Goal: Entertainment & Leisure: Consume media (video, audio)

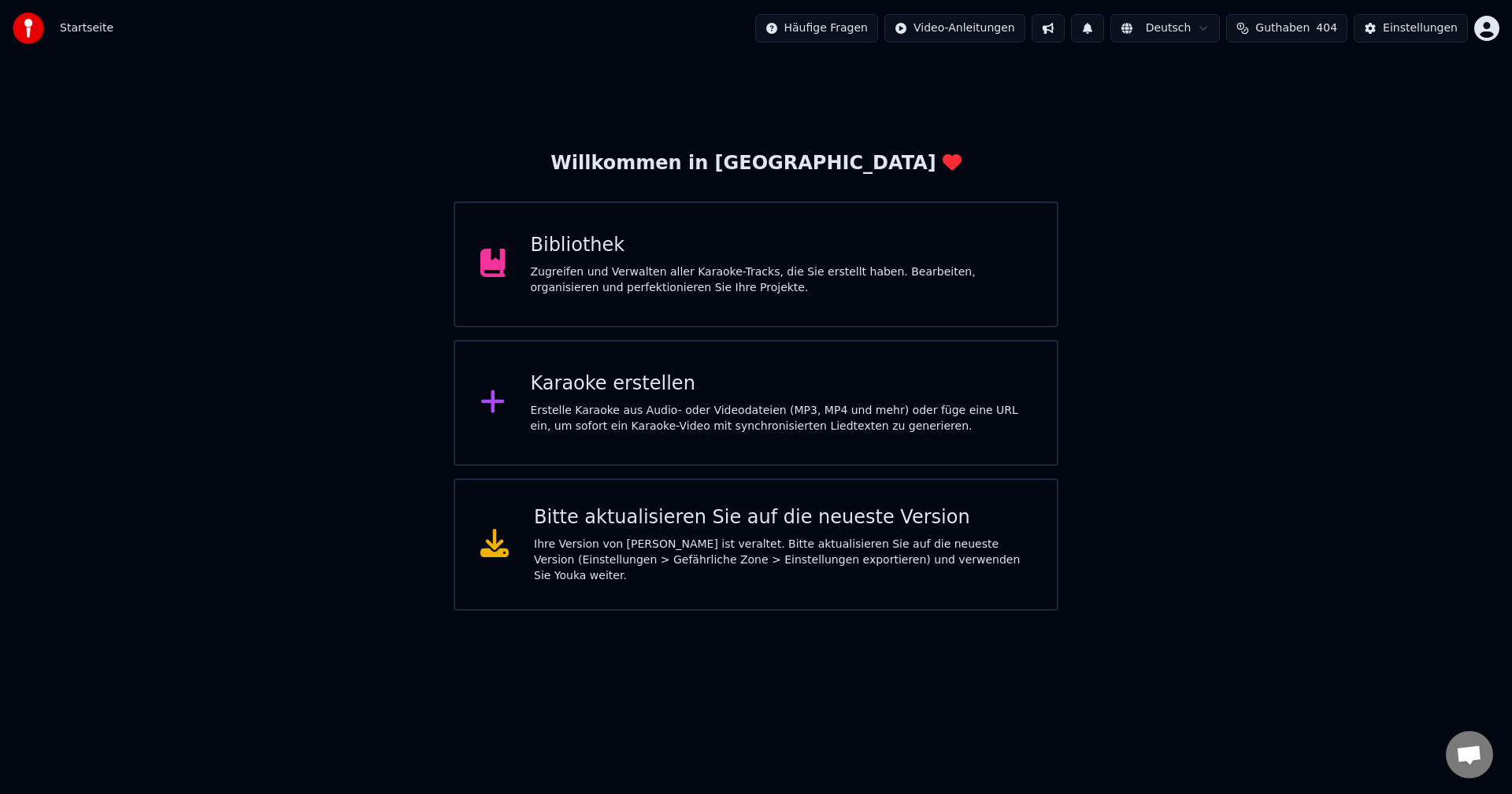
click at [693, 270] on div "Zugreifen und Verwalten aller Karaoke-Tracks, die Sie erstellt haben. Bearbeite…" at bounding box center [781, 280] width 501 height 32
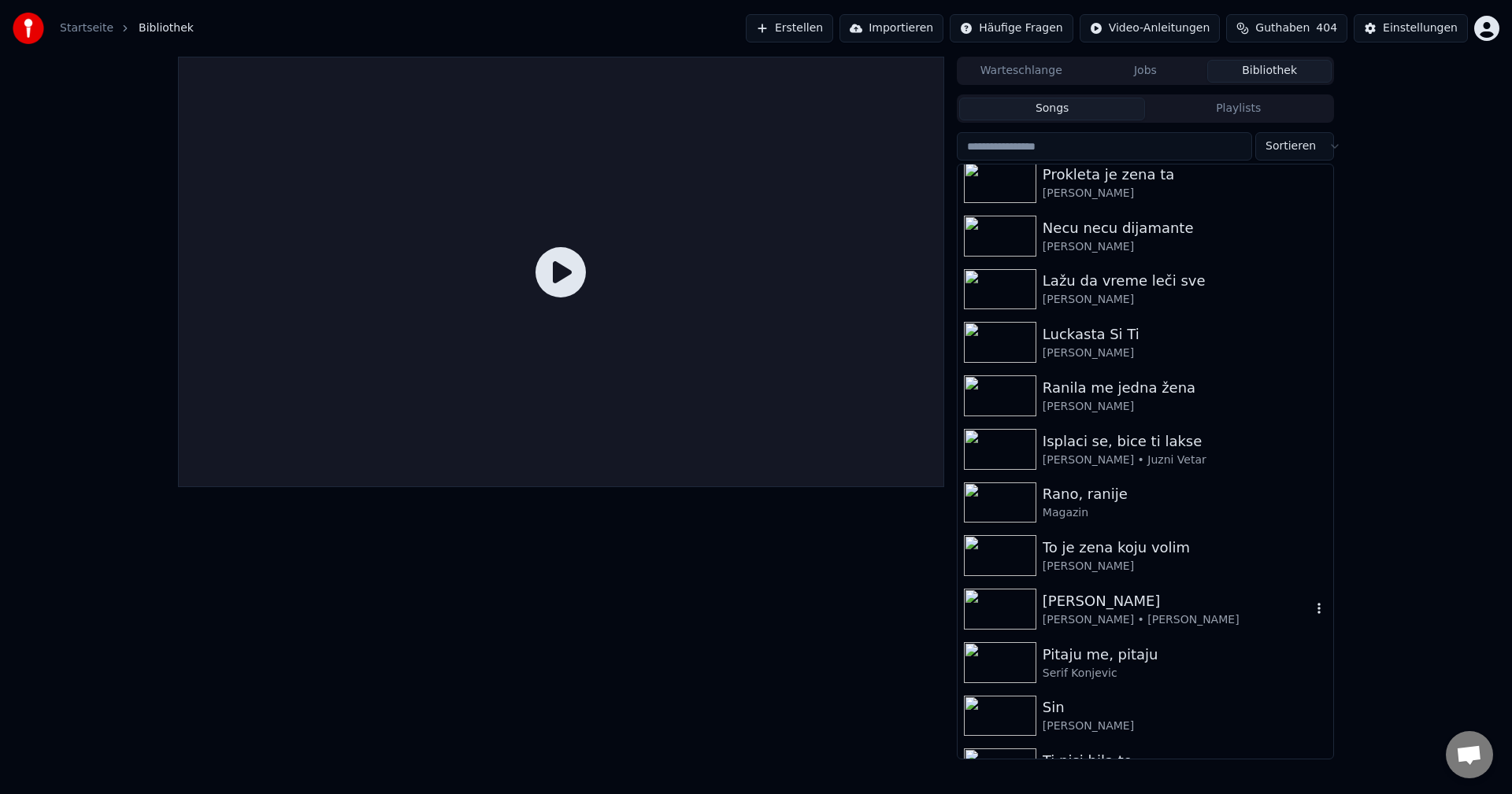
scroll to position [394, 0]
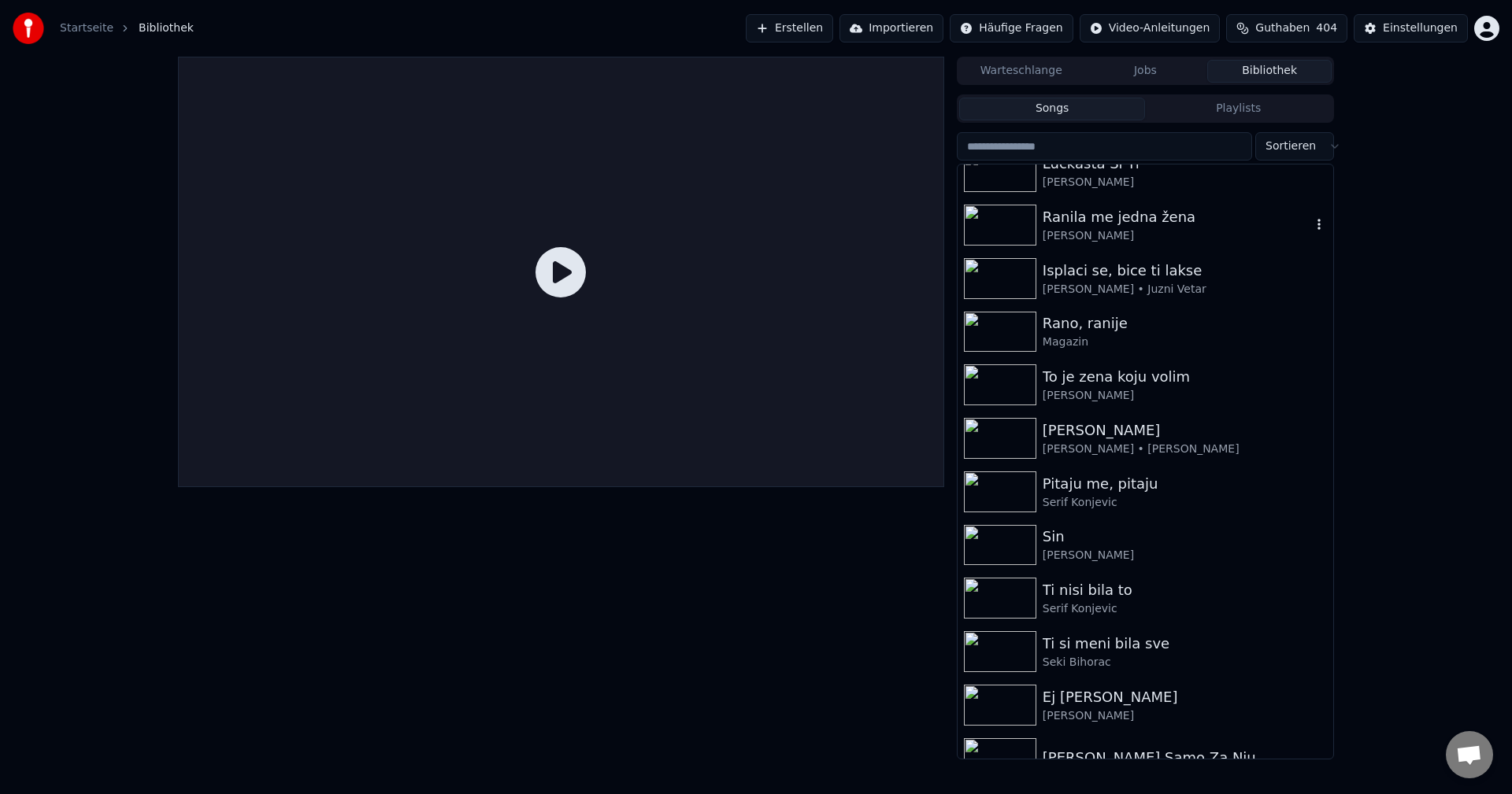
click at [1005, 229] on img at bounding box center [1001, 225] width 73 height 41
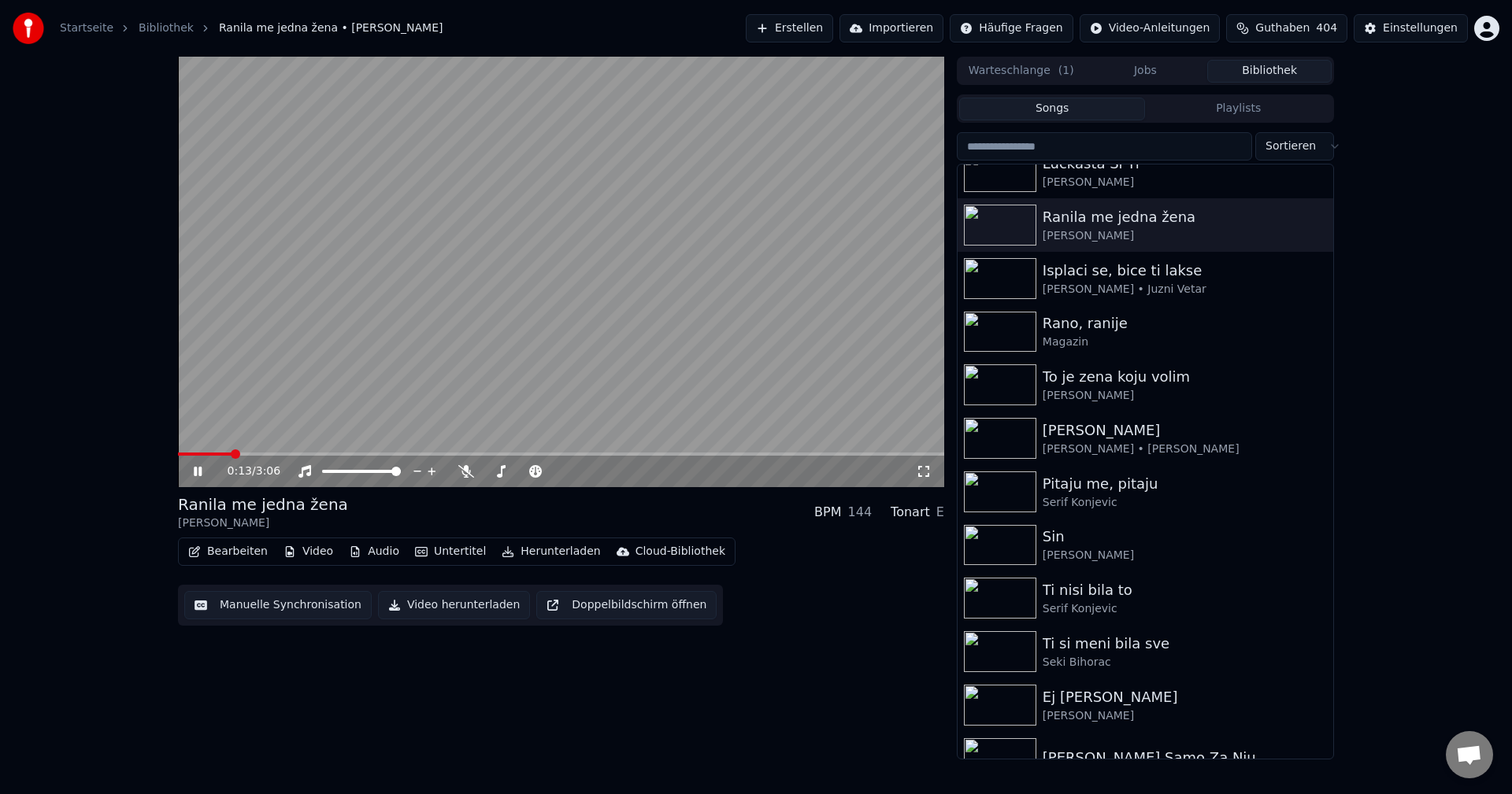
click at [231, 453] on span at bounding box center [561, 453] width 766 height 3
click at [228, 456] on div "0:25 / 3:06" at bounding box center [561, 471] width 766 height 32
click at [224, 454] on span at bounding box center [201, 453] width 46 height 3
click at [255, 454] on span at bounding box center [217, 453] width 78 height 3
click at [997, 382] on img at bounding box center [1001, 385] width 73 height 41
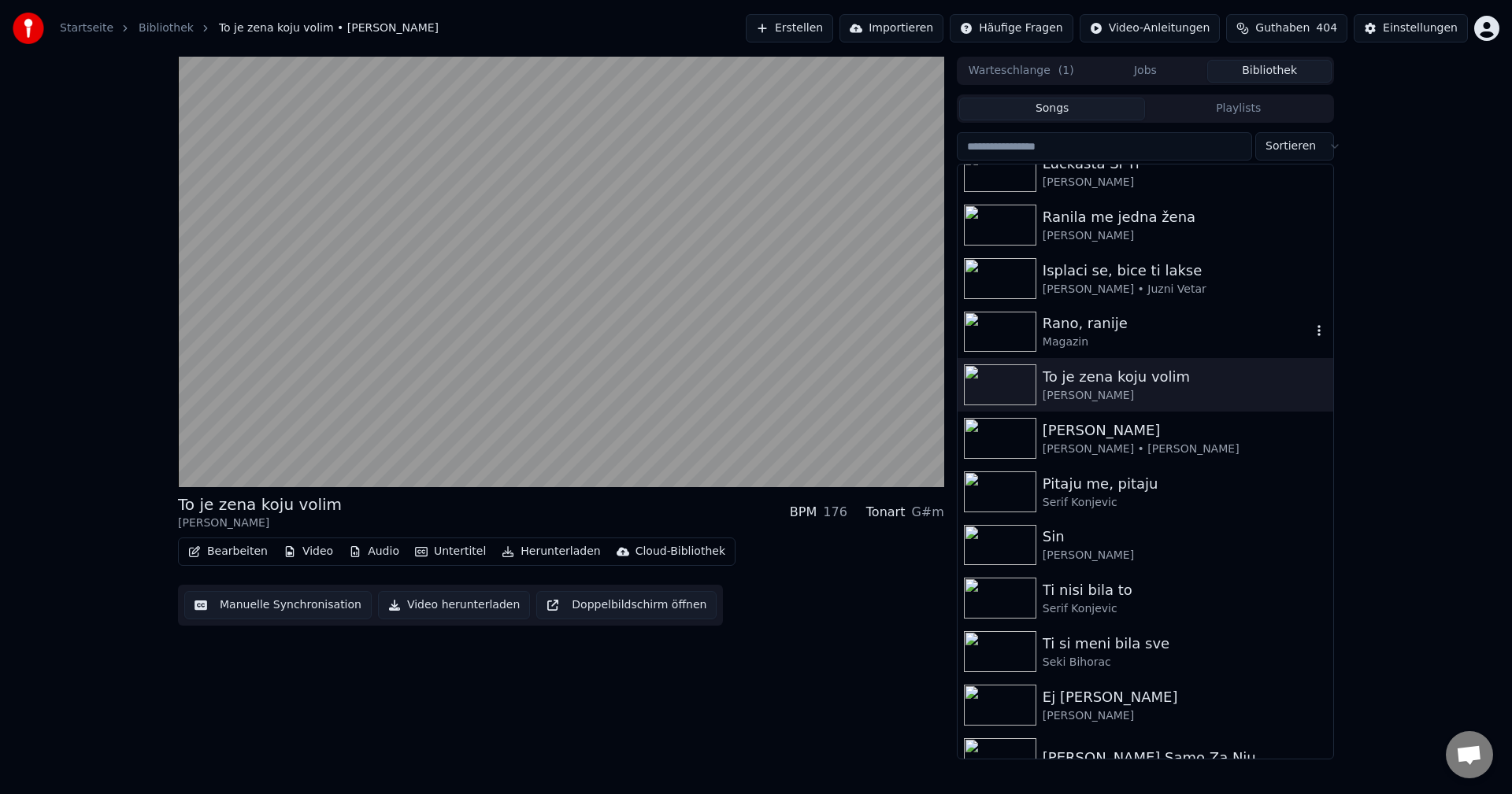
click at [997, 330] on img at bounding box center [1001, 332] width 73 height 41
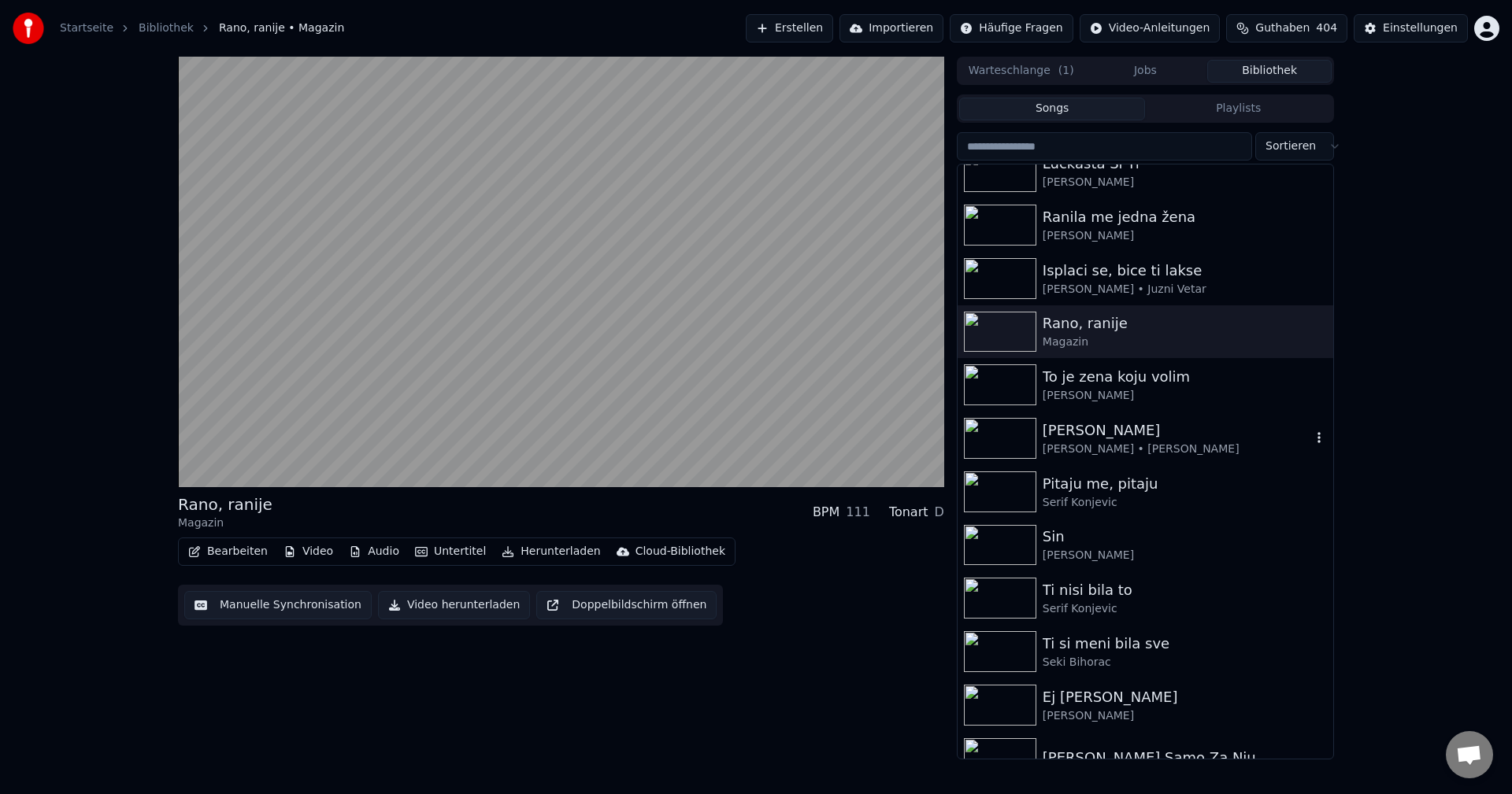
click at [999, 436] on img at bounding box center [1001, 439] width 73 height 41
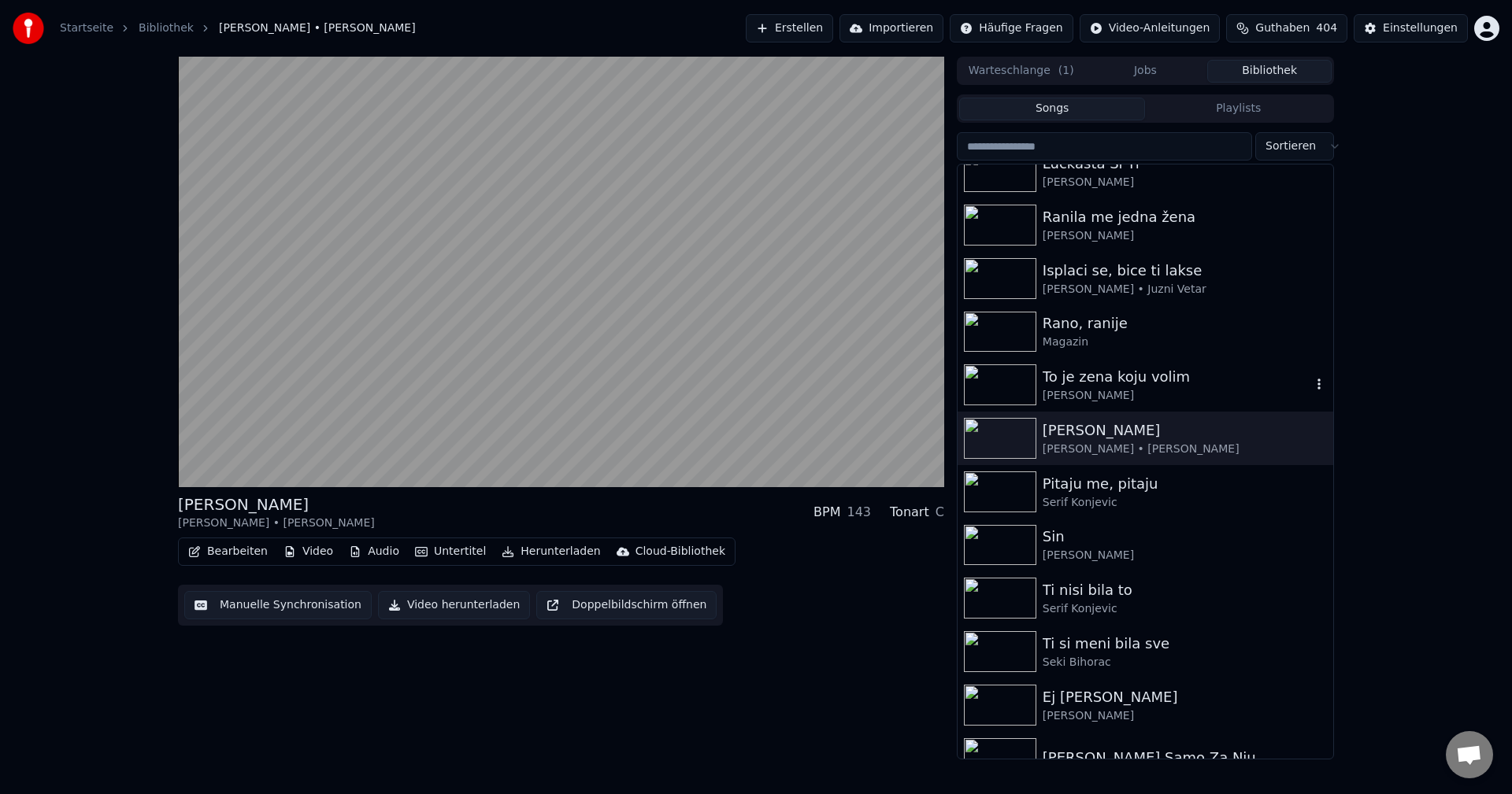
click at [1004, 376] on img at bounding box center [1001, 385] width 73 height 41
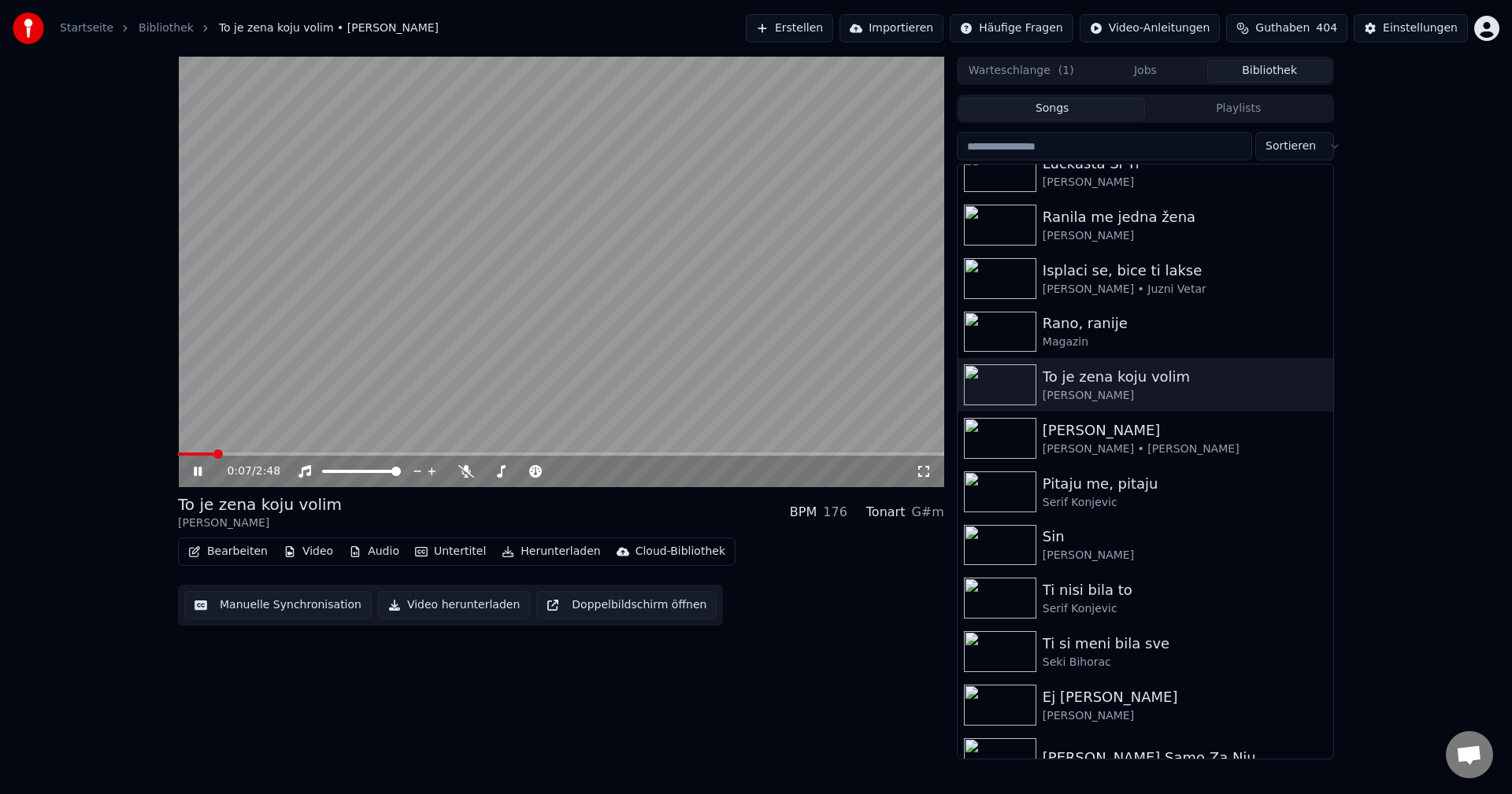
click at [247, 455] on span at bounding box center [561, 453] width 766 height 3
click at [183, 455] on span at bounding box center [180, 453] width 5 height 3
click at [242, 453] on span at bounding box center [561, 453] width 766 height 3
click at [282, 455] on span at bounding box center [561, 453] width 766 height 3
click at [252, 455] on span at bounding box center [285, 453] width 213 height 3
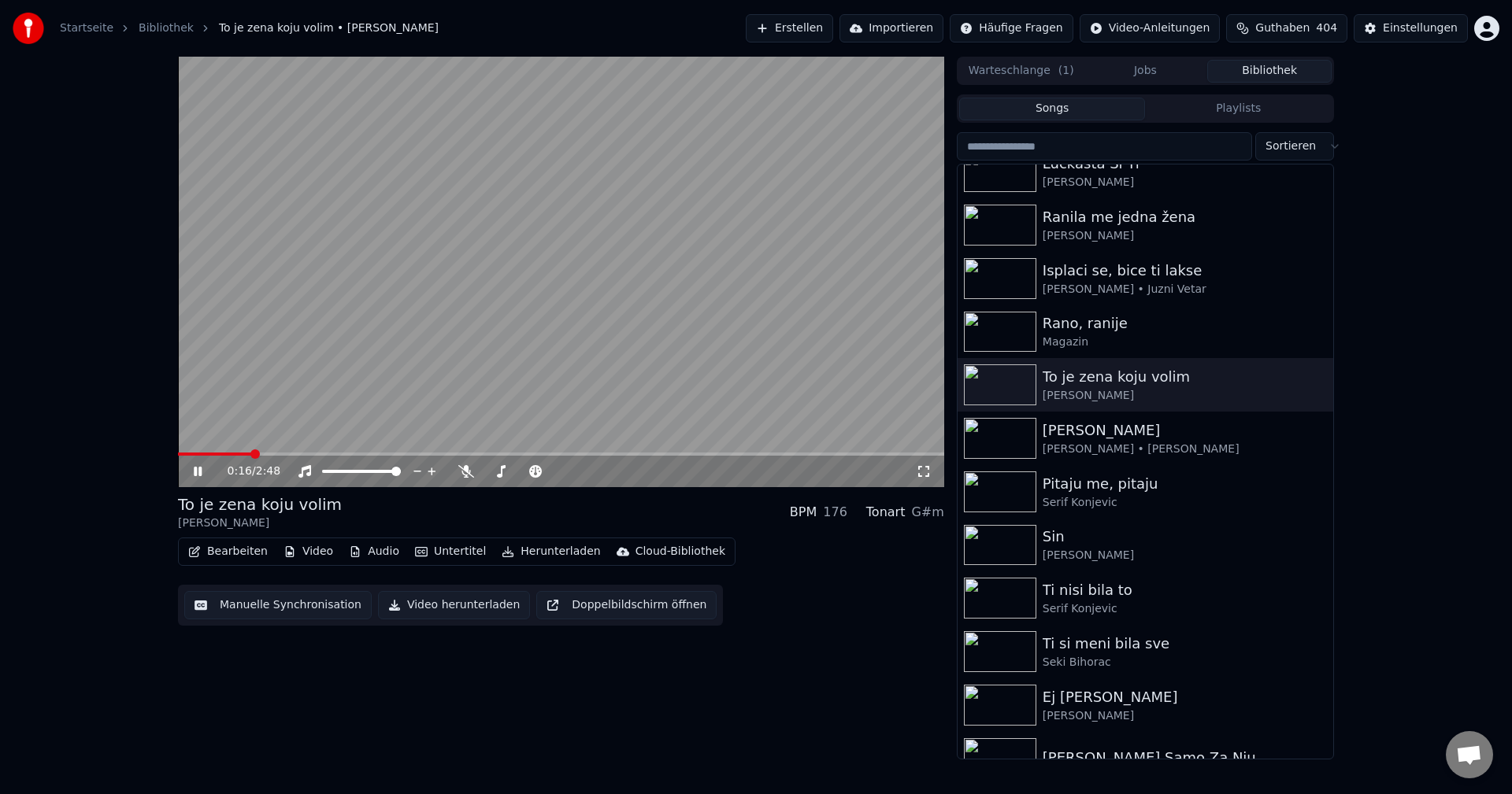
click at [249, 453] on span at bounding box center [215, 453] width 73 height 3
click at [200, 453] on span at bounding box center [358, 453] width 360 height 3
click at [259, 454] on span at bounding box center [219, 453] width 82 height 3
click at [260, 454] on span at bounding box center [288, 453] width 220 height 3
click at [280, 453] on span at bounding box center [561, 453] width 766 height 3
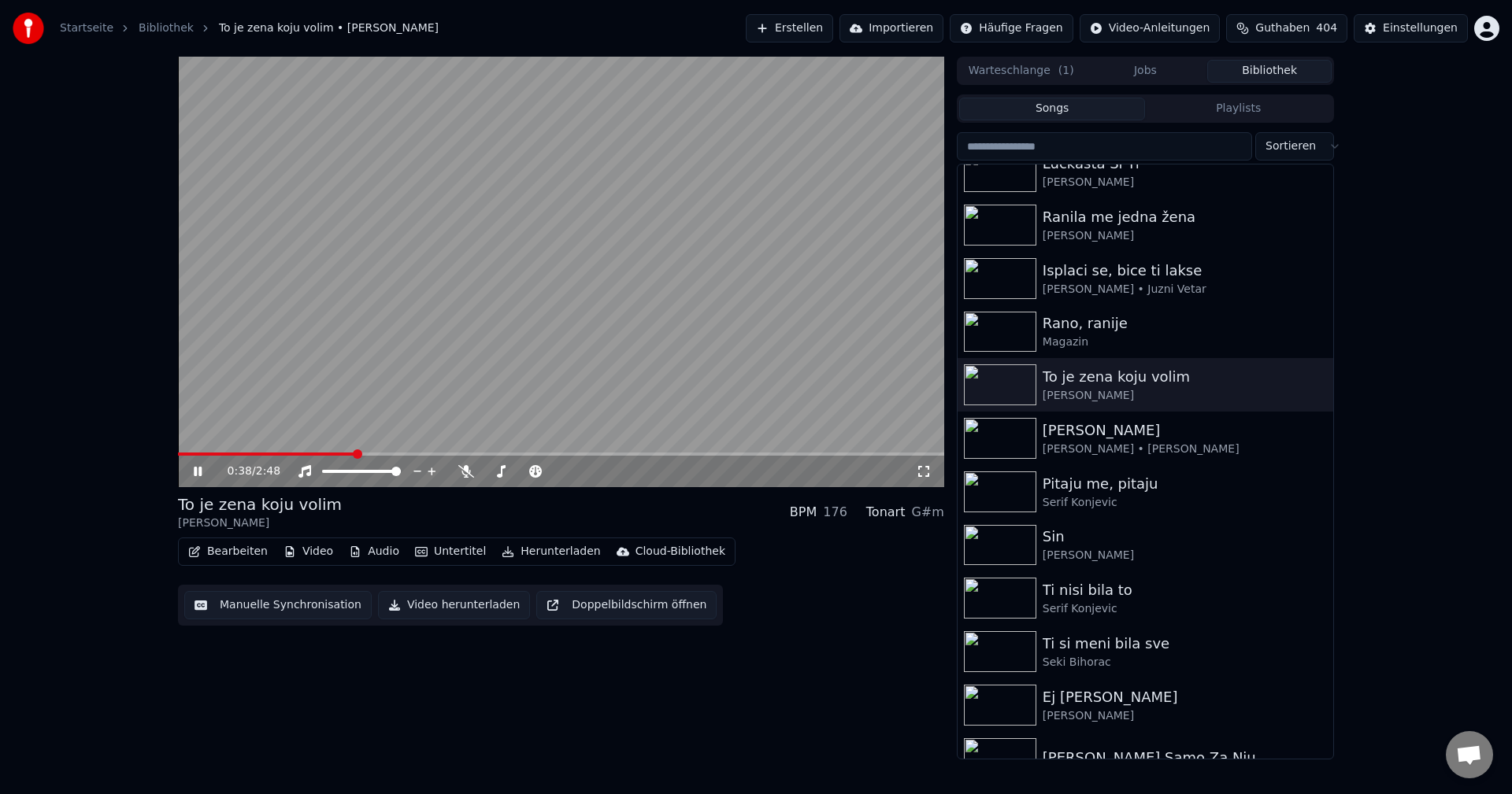
click at [285, 451] on video at bounding box center [561, 272] width 766 height 430
click at [285, 455] on span at bounding box center [267, 453] width 177 height 3
click at [340, 430] on video at bounding box center [561, 272] width 766 height 430
click at [261, 452] on video at bounding box center [561, 272] width 766 height 430
click at [263, 456] on div "0:42 / 2:48" at bounding box center [561, 471] width 766 height 32
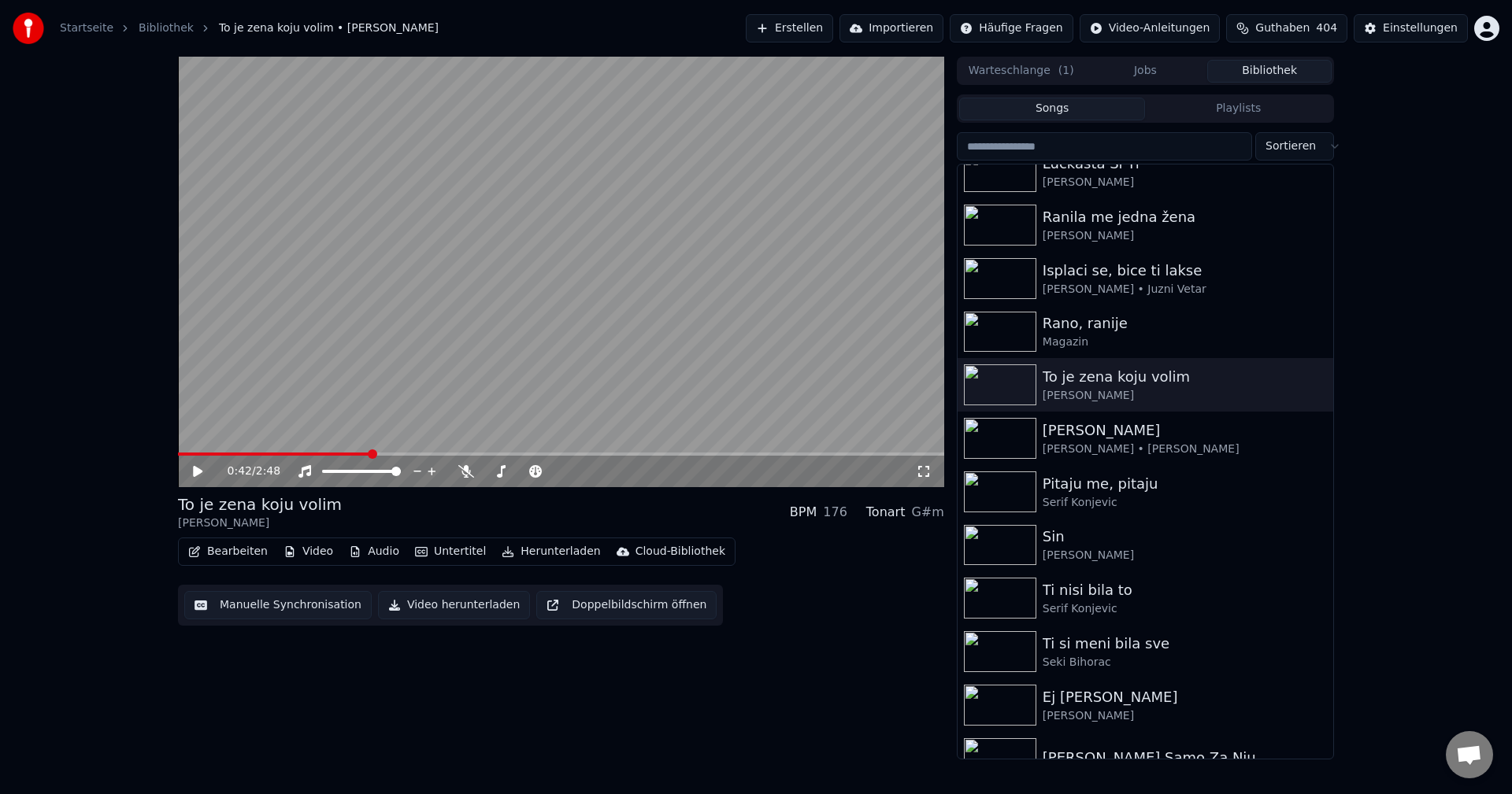
click at [344, 429] on video at bounding box center [561, 272] width 766 height 430
click at [273, 455] on span at bounding box center [226, 453] width 96 height 3
click at [228, 452] on video at bounding box center [561, 272] width 766 height 430
click at [249, 455] on div "1:04 / 2:48" at bounding box center [561, 469] width 766 height 35
click at [255, 453] on span at bounding box center [217, 453] width 77 height 3
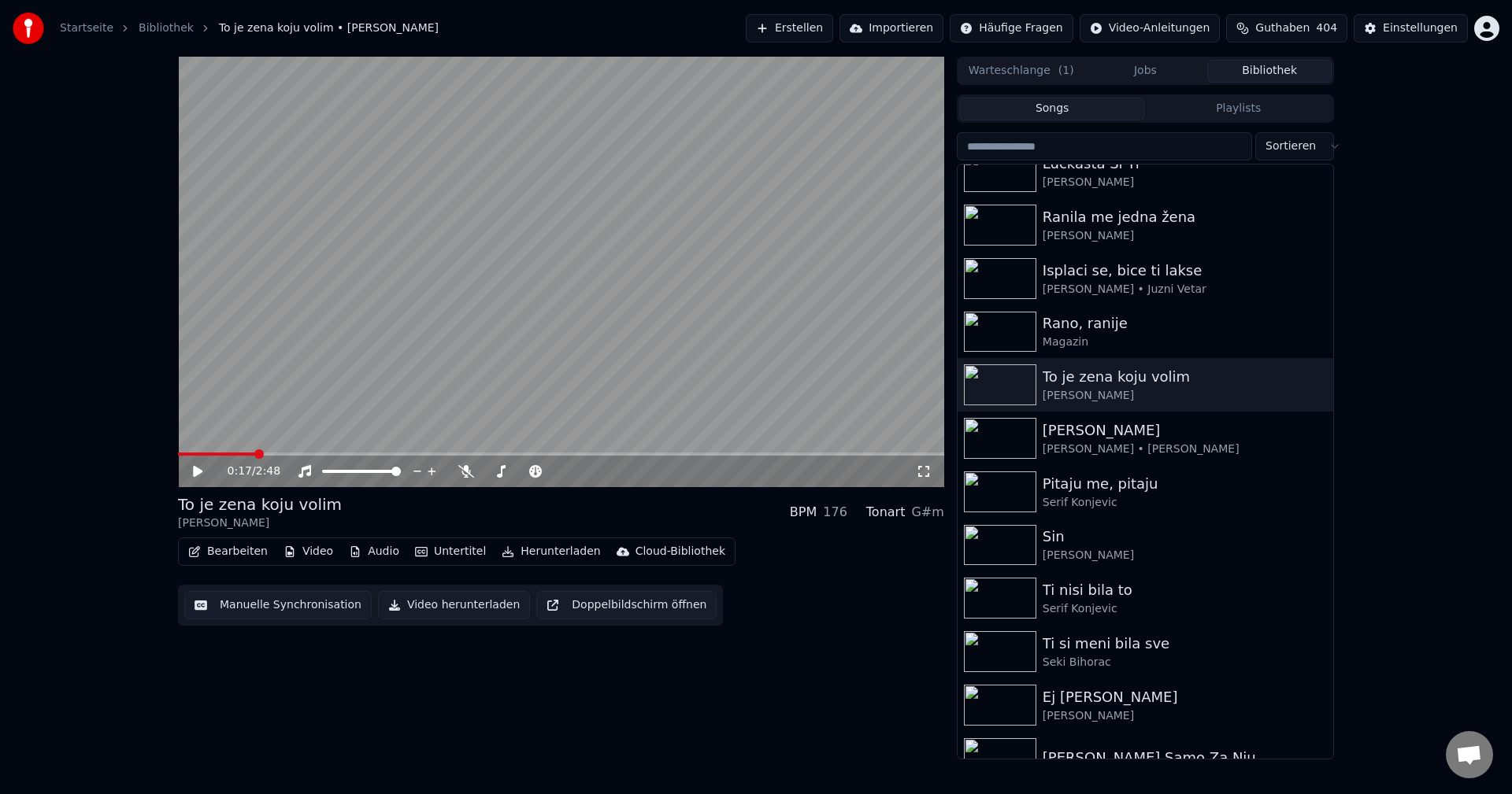
drag, startPoint x: 372, startPoint y: 402, endPoint x: 446, endPoint y: 400, distance: 74.0
click at [373, 402] on video at bounding box center [561, 272] width 766 height 430
click at [273, 453] on span at bounding box center [226, 453] width 96 height 3
click at [281, 454] on span at bounding box center [383, 453] width 410 height 3
click at [281, 454] on span at bounding box center [231, 453] width 105 height 3
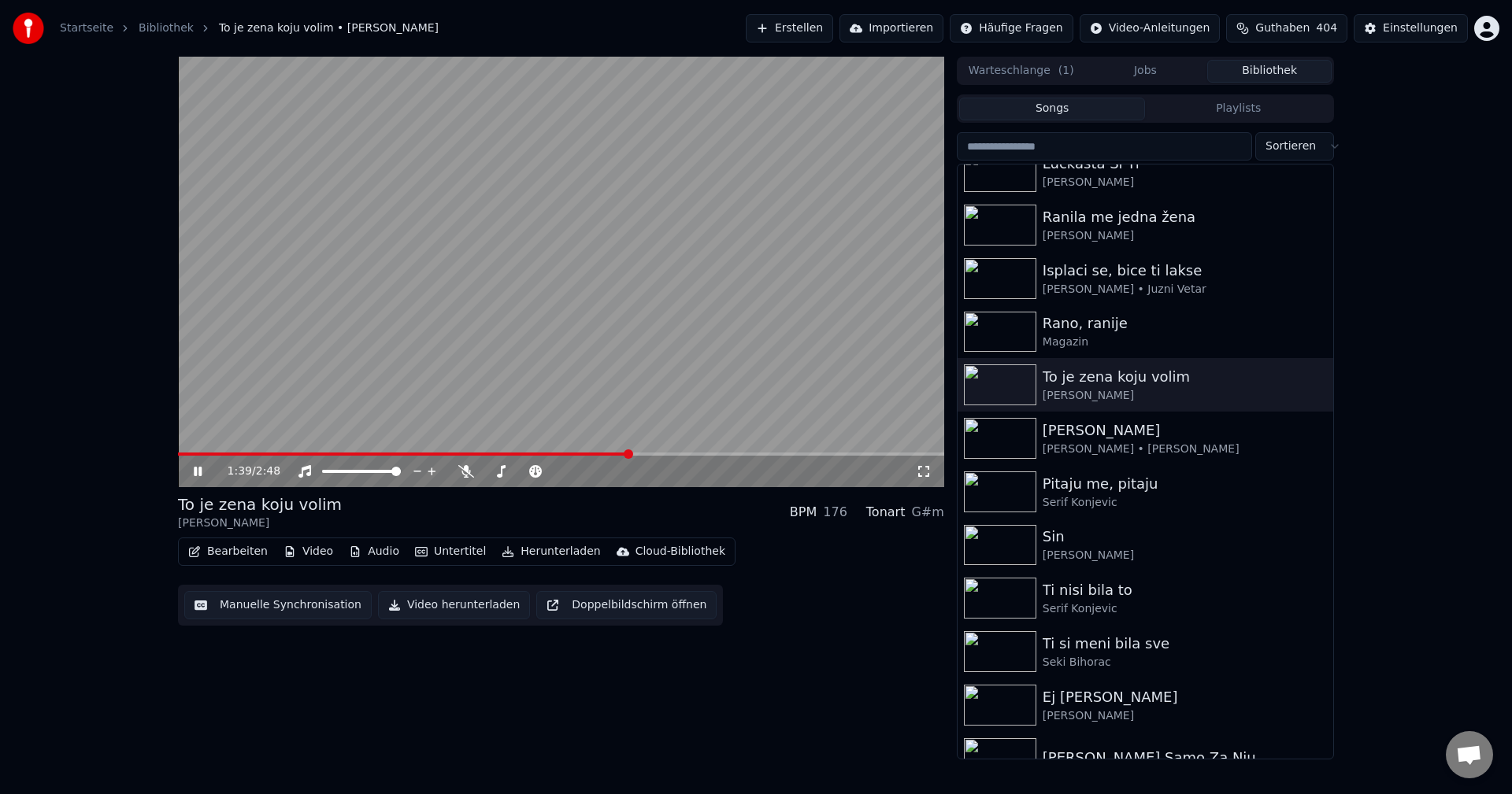
click at [630, 455] on span at bounding box center [561, 453] width 766 height 3
click at [210, 455] on span at bounding box center [194, 453] width 33 height 3
click at [693, 396] on video at bounding box center [561, 272] width 766 height 430
click at [234, 455] on span at bounding box center [383, 453] width 409 height 3
click at [622, 350] on video at bounding box center [561, 272] width 766 height 430
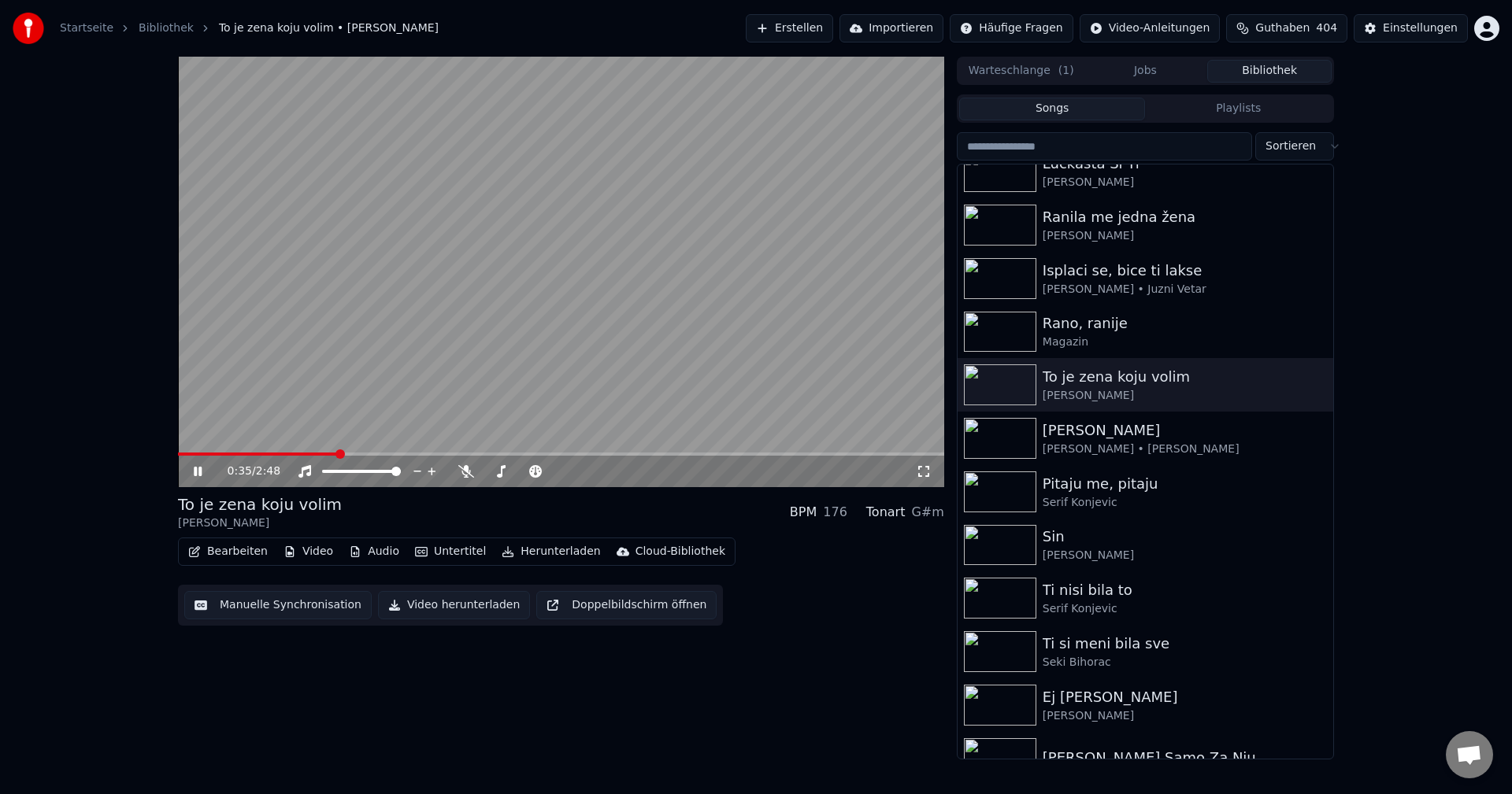
click at [499, 272] on video at bounding box center [561, 272] width 766 height 430
click at [235, 455] on span at bounding box center [259, 453] width 161 height 3
click at [255, 453] on span at bounding box center [561, 453] width 766 height 3
click at [416, 403] on video at bounding box center [561, 272] width 766 height 430
click at [497, 330] on video at bounding box center [561, 272] width 766 height 430
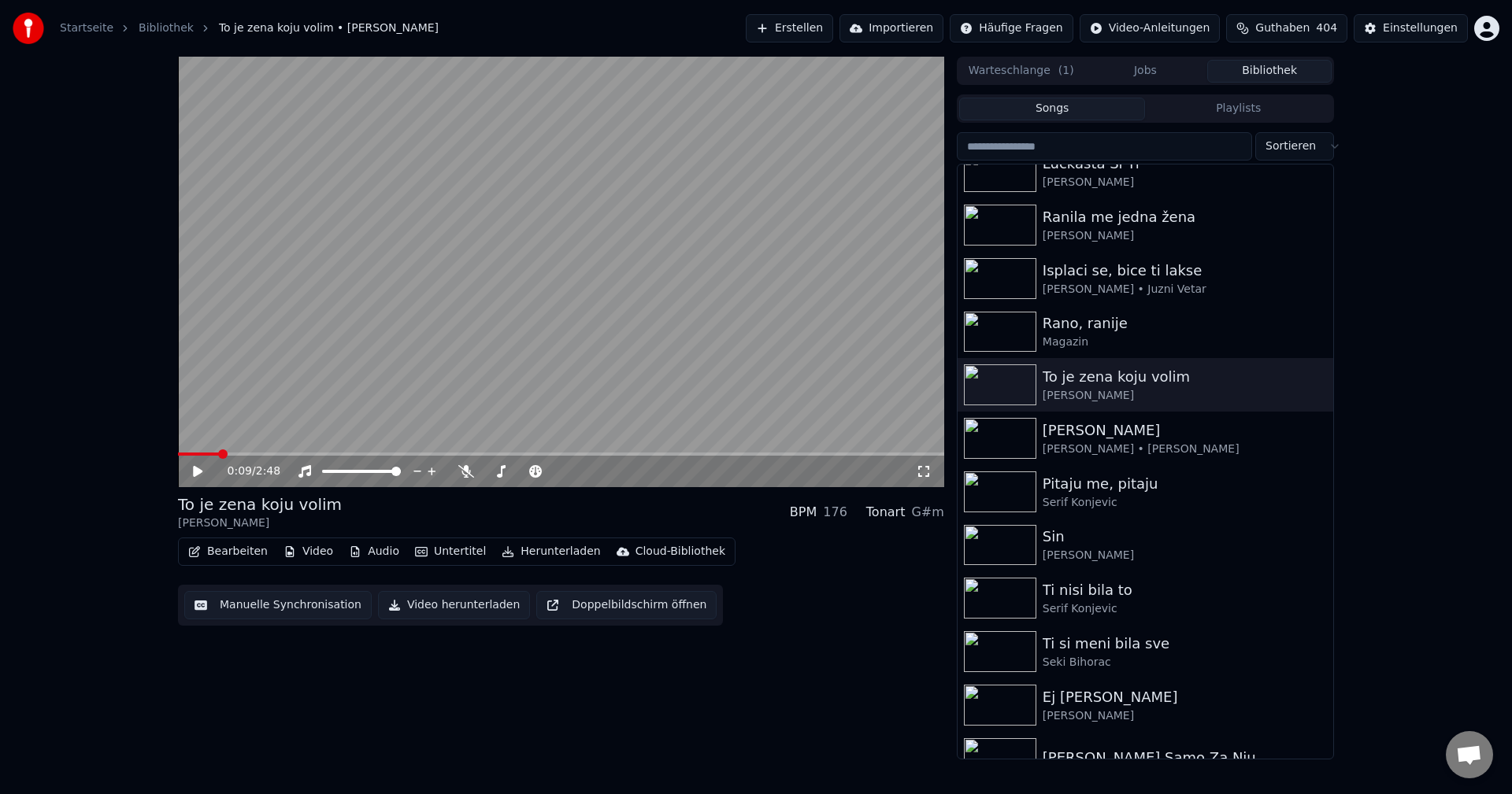
click at [218, 455] on span at bounding box center [199, 453] width 41 height 3
click at [245, 455] on span at bounding box center [561, 453] width 766 height 3
click at [422, 407] on video at bounding box center [561, 272] width 766 height 430
click at [565, 400] on video at bounding box center [561, 272] width 766 height 430
click at [999, 431] on img at bounding box center [1001, 439] width 73 height 41
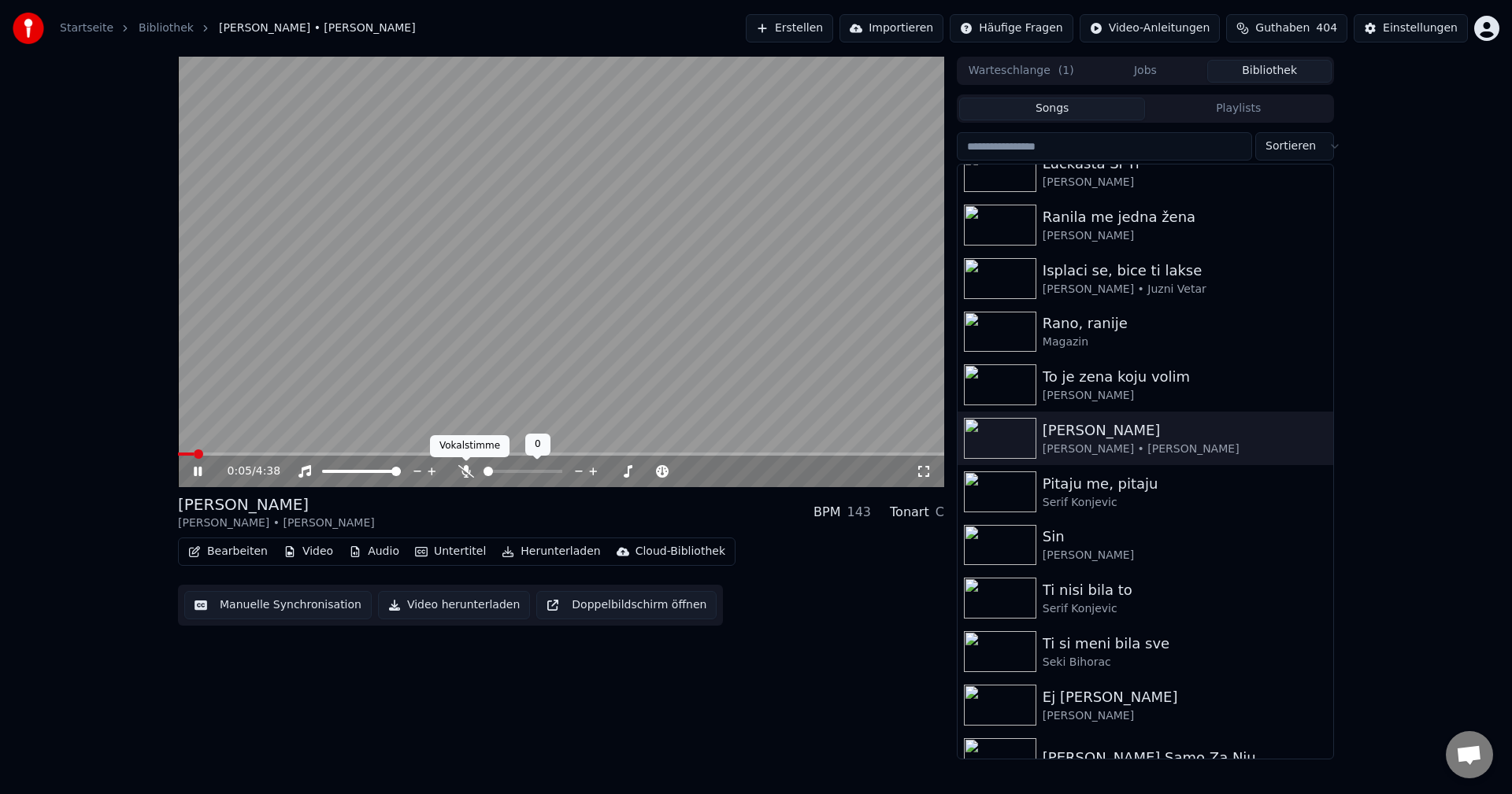
click at [466, 473] on icon at bounding box center [466, 471] width 16 height 12
click at [184, 455] on span at bounding box center [223, 453] width 90 height 3
click at [188, 455] on span at bounding box center [200, 453] width 43 height 3
click at [183, 454] on span at bounding box center [305, 453] width 254 height 3
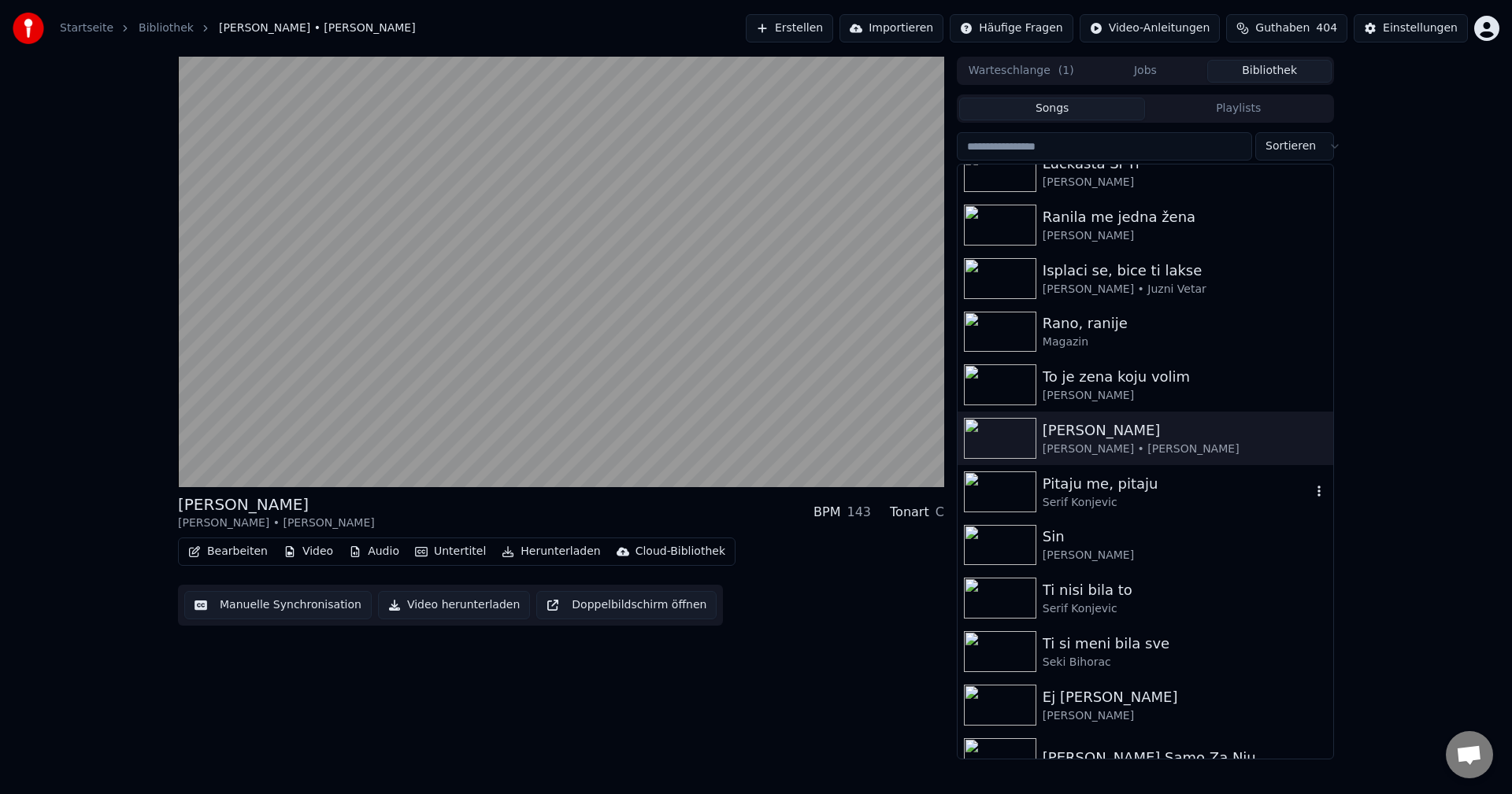
click at [1022, 481] on img at bounding box center [1001, 492] width 73 height 41
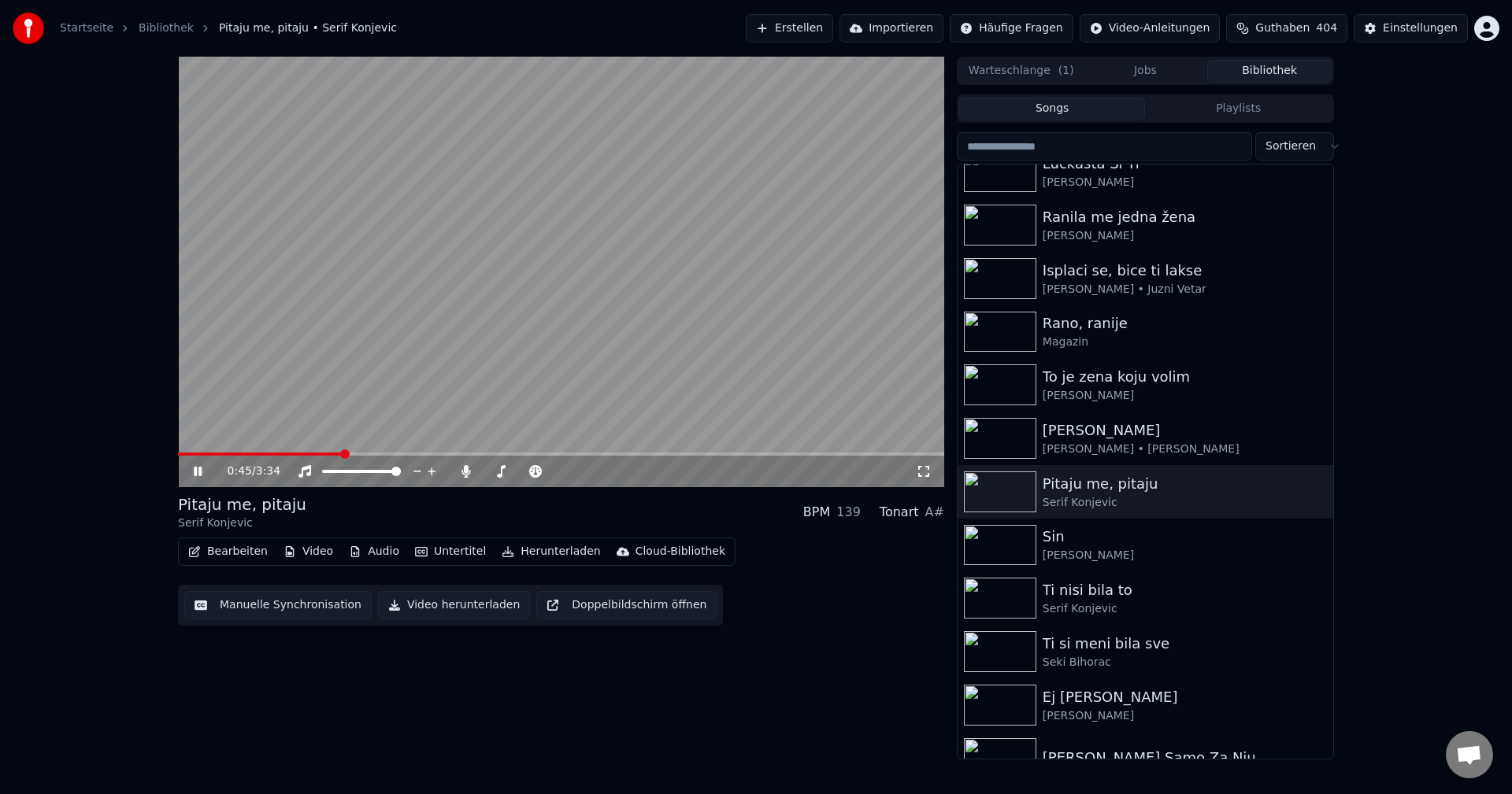
click at [280, 459] on div "0:45 / 3:34" at bounding box center [561, 471] width 766 height 32
click at [271, 455] on span at bounding box center [225, 453] width 93 height 3
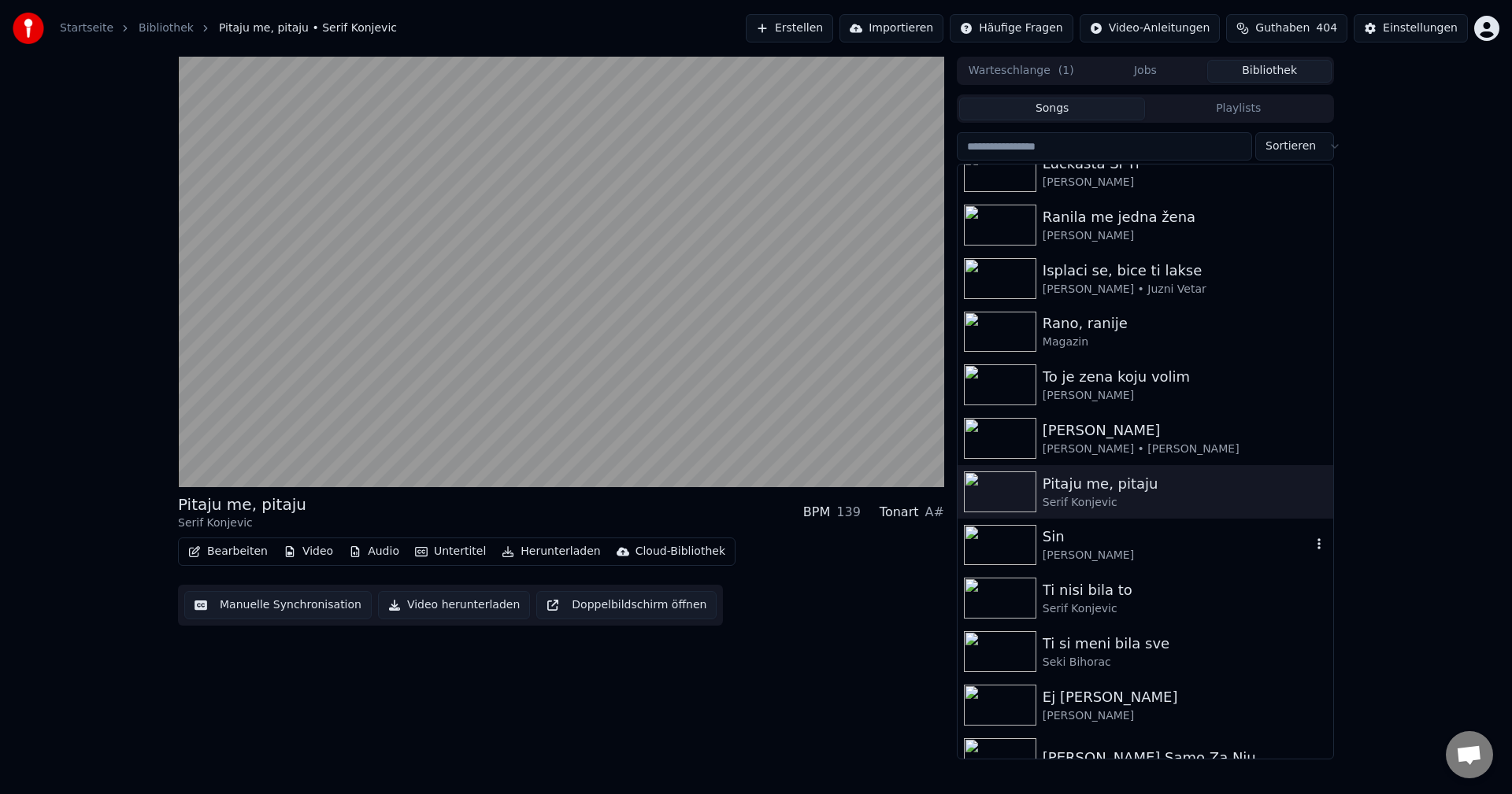
click at [1003, 548] on img at bounding box center [1001, 546] width 73 height 41
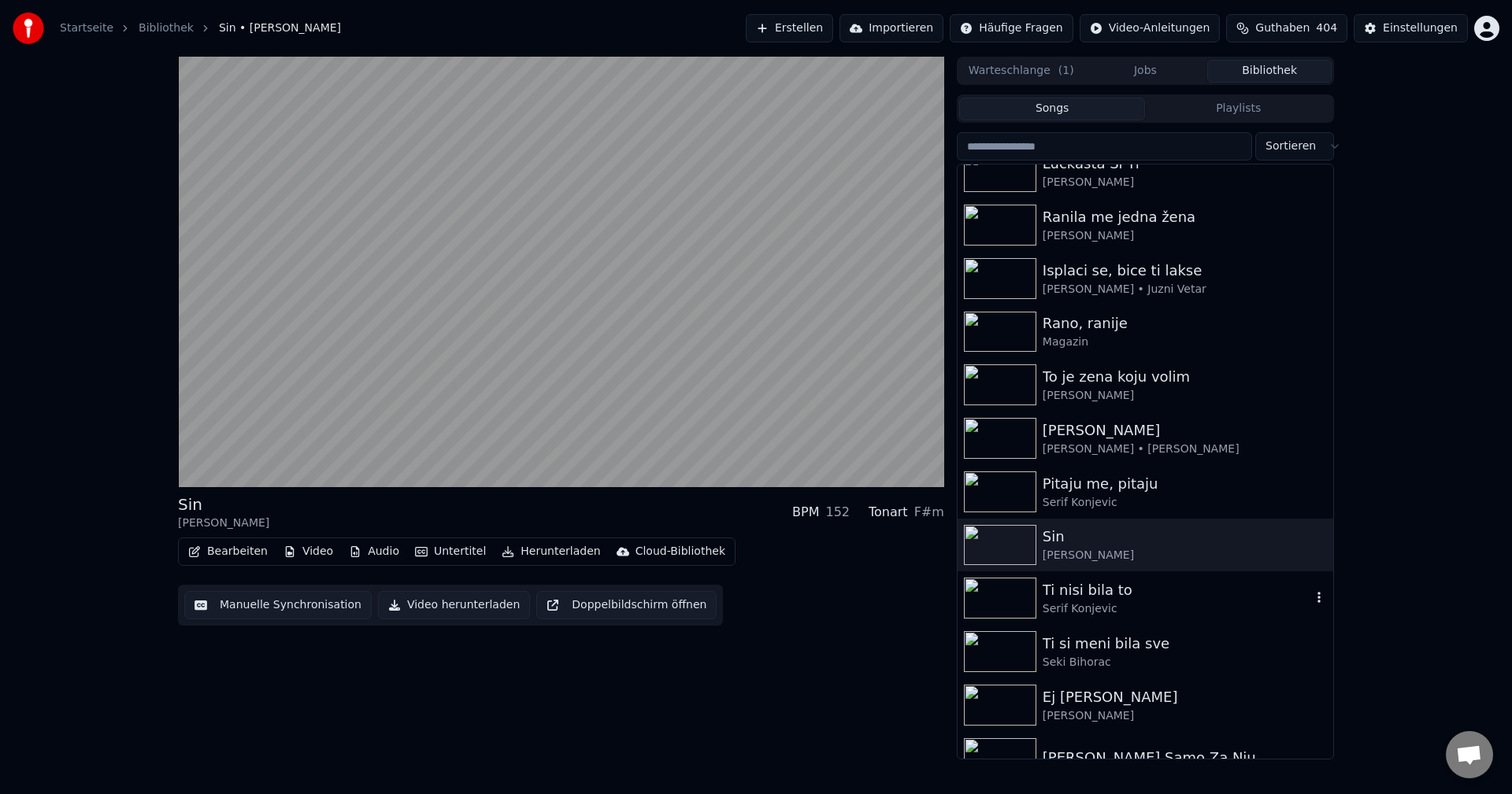
click at [987, 603] on img at bounding box center [1001, 598] width 73 height 41
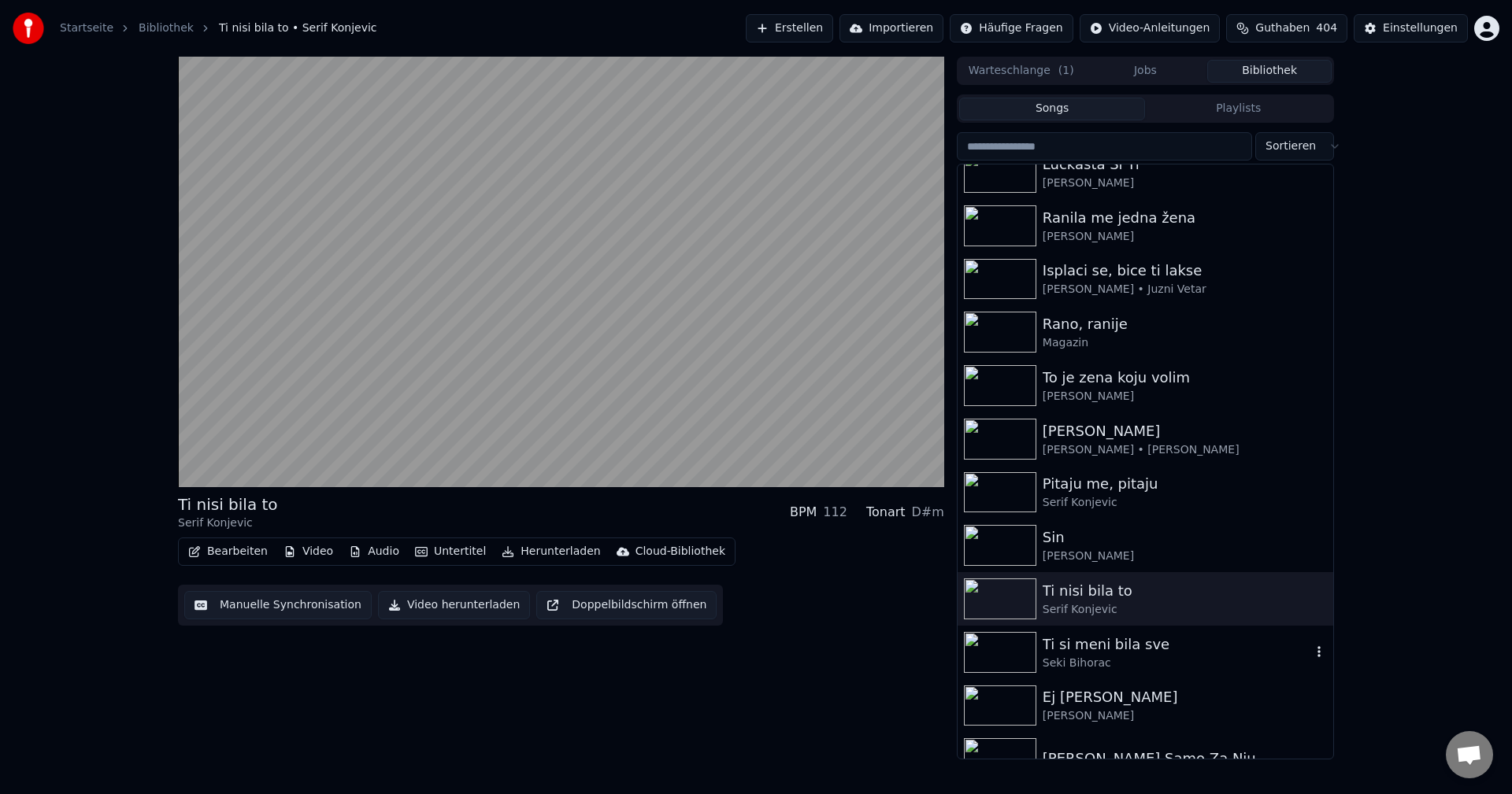
scroll to position [551, 0]
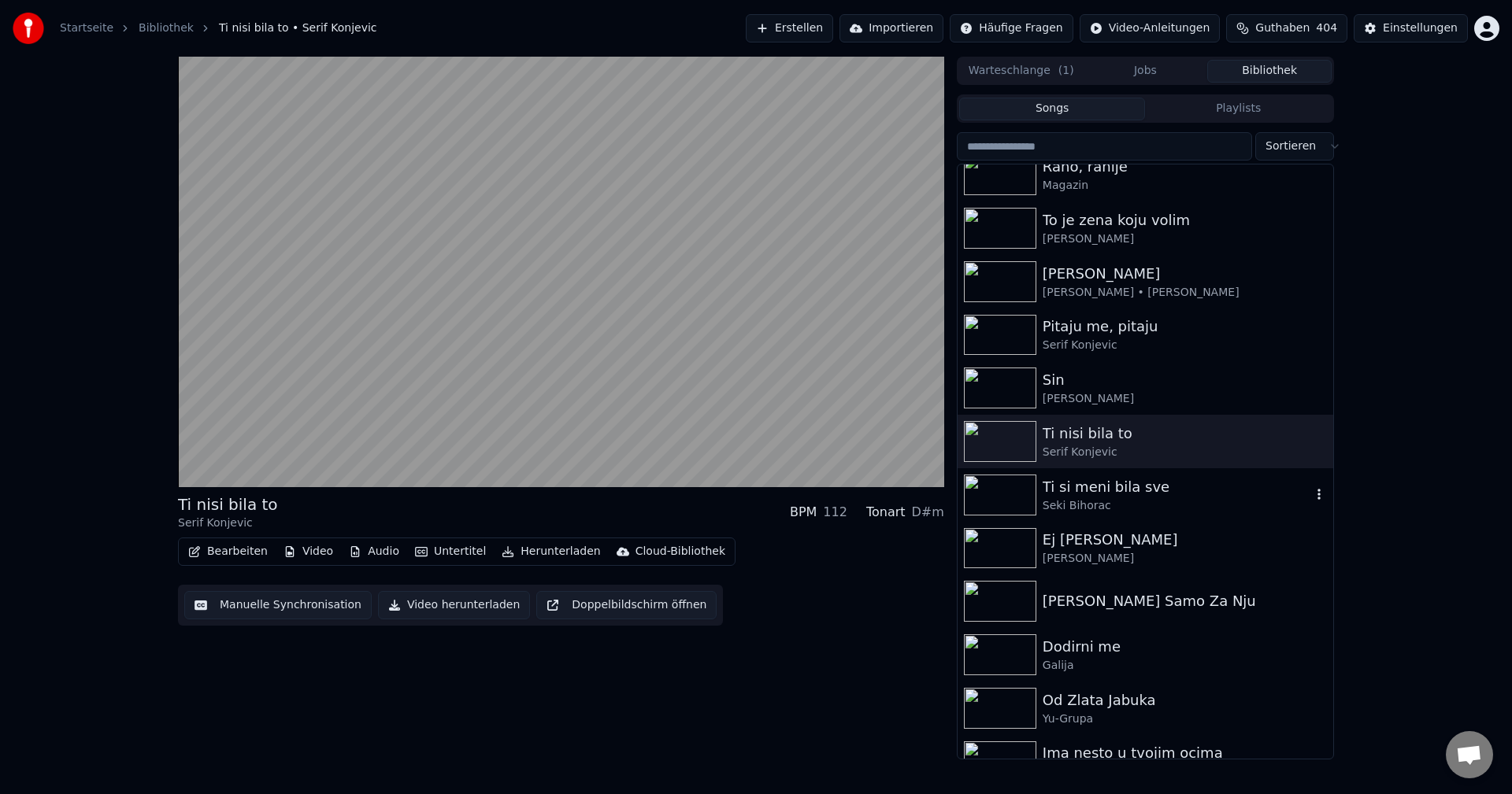
click at [1002, 501] on img at bounding box center [1001, 495] width 73 height 41
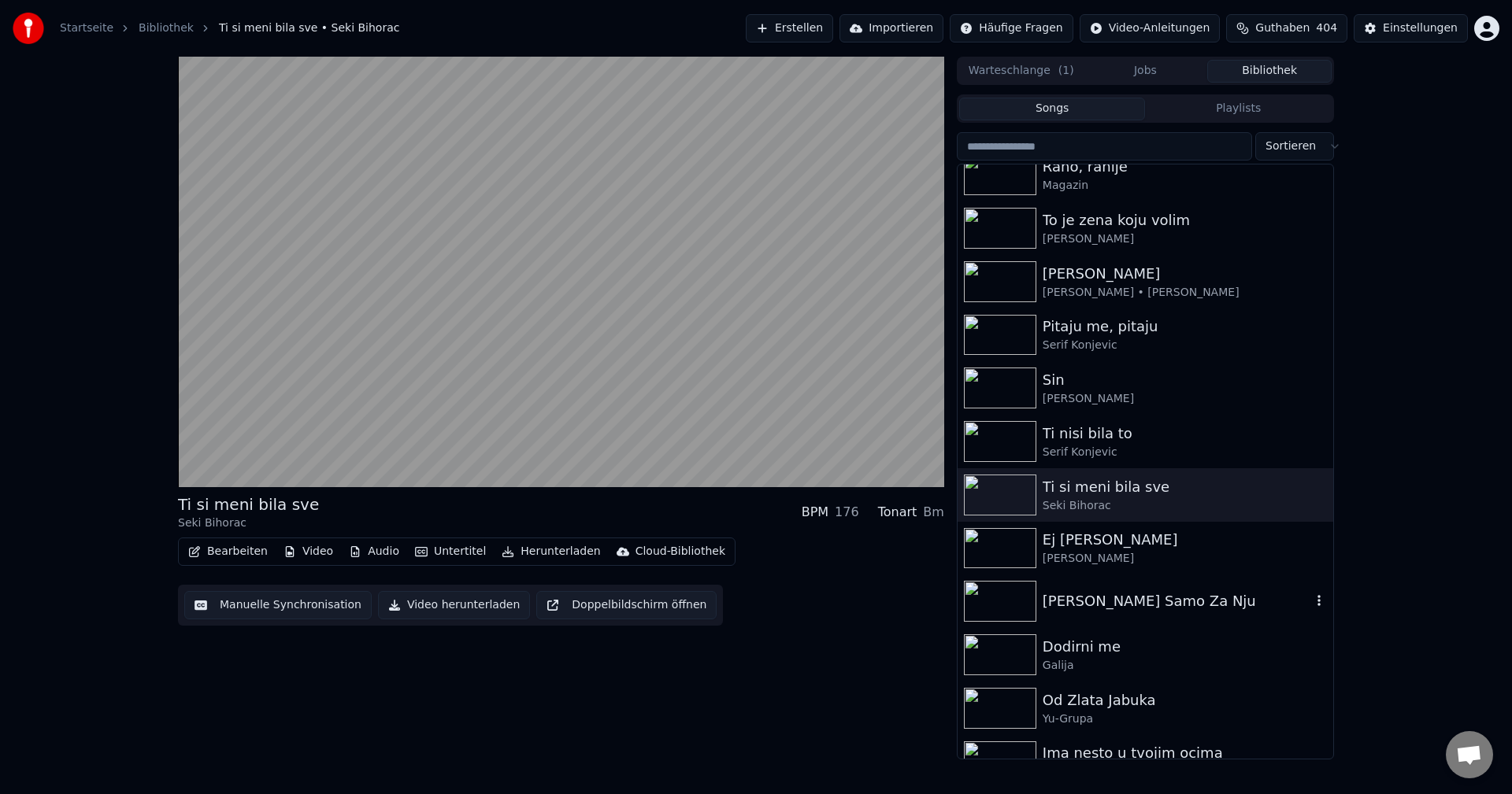
drag, startPoint x: 1001, startPoint y: 594, endPoint x: 1108, endPoint y: 607, distance: 107.8
click at [1001, 594] on img at bounding box center [1001, 602] width 73 height 41
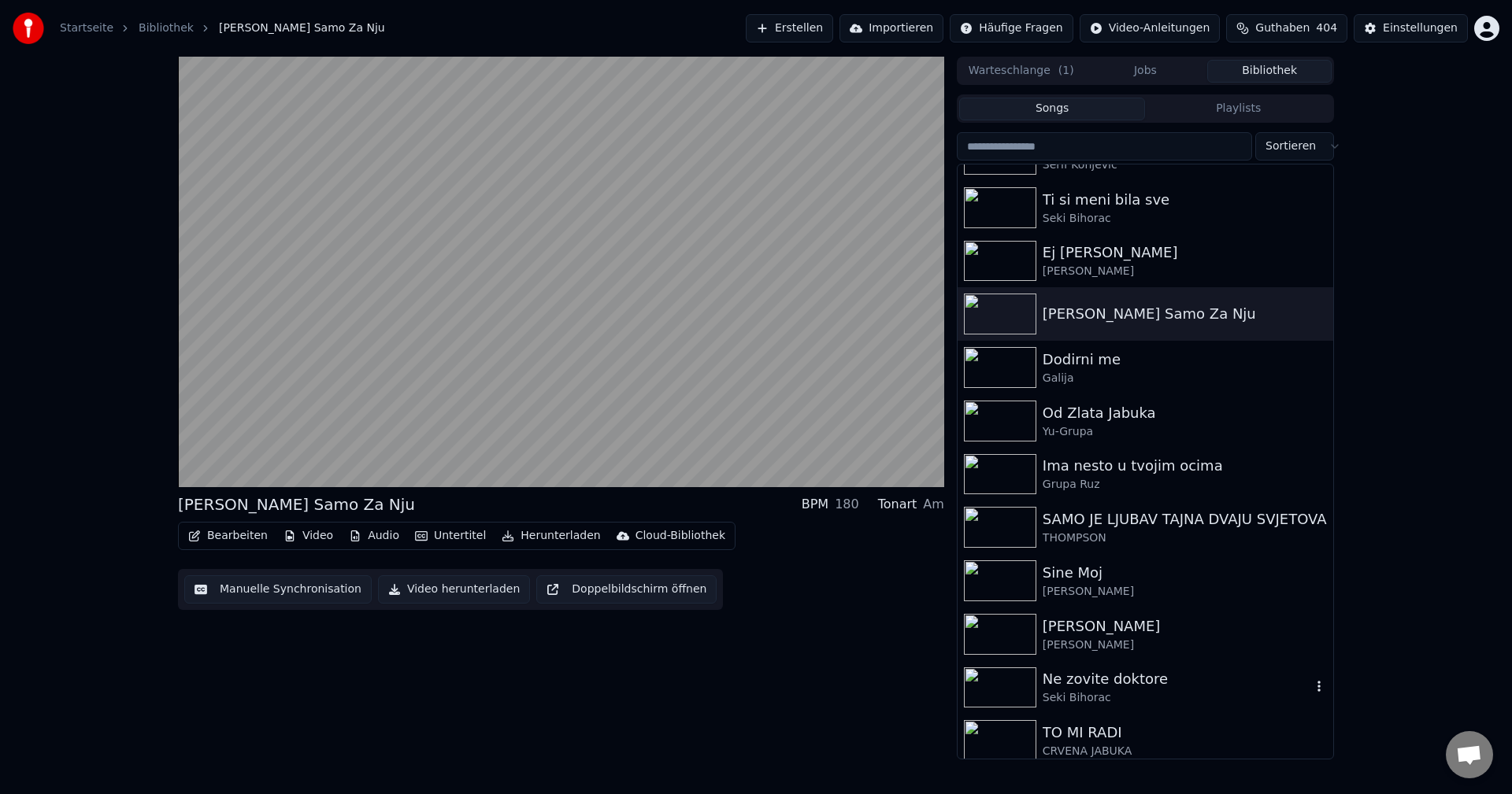
scroll to position [866, 0]
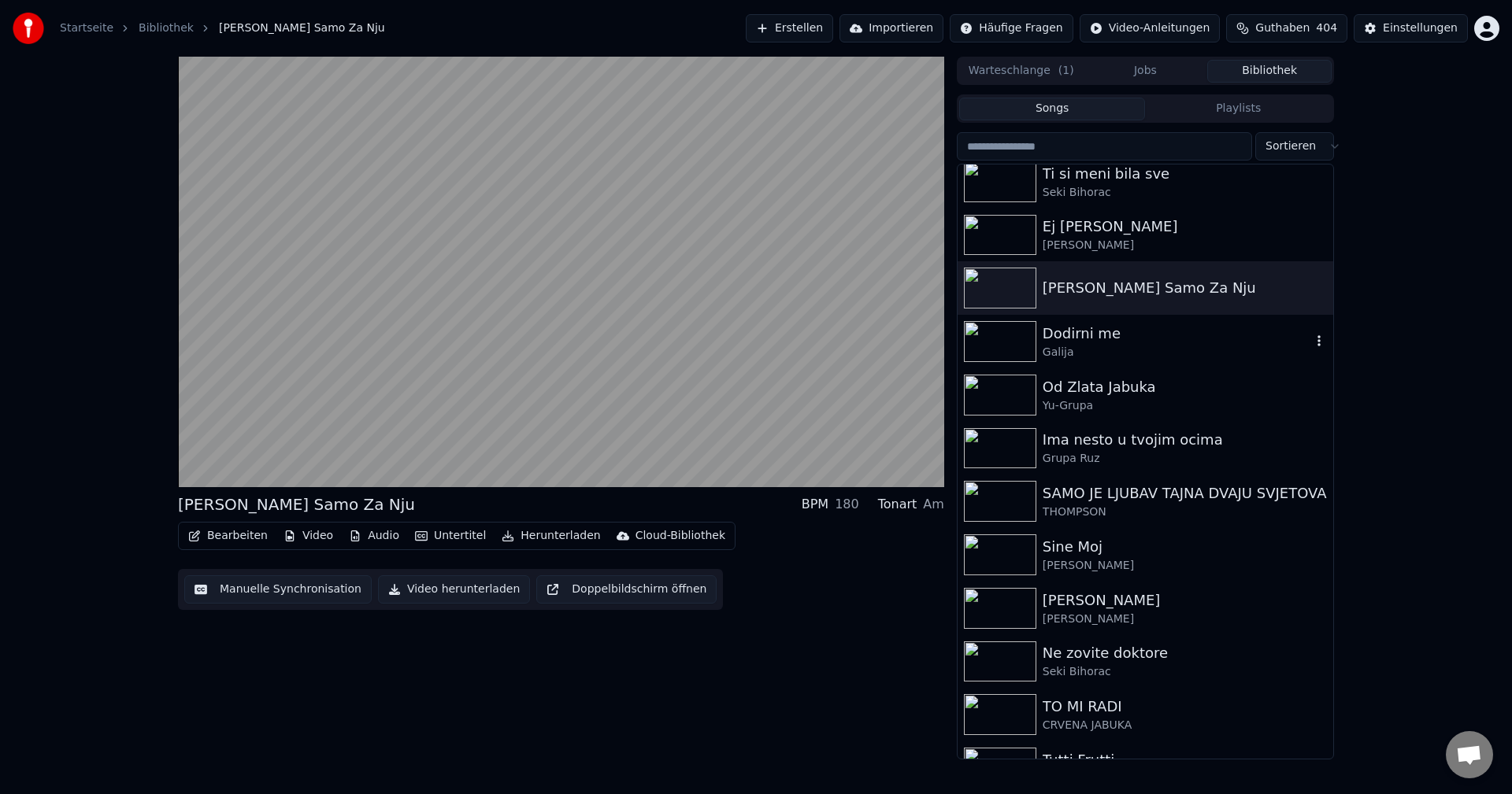
click at [1004, 340] on img at bounding box center [1001, 341] width 73 height 41
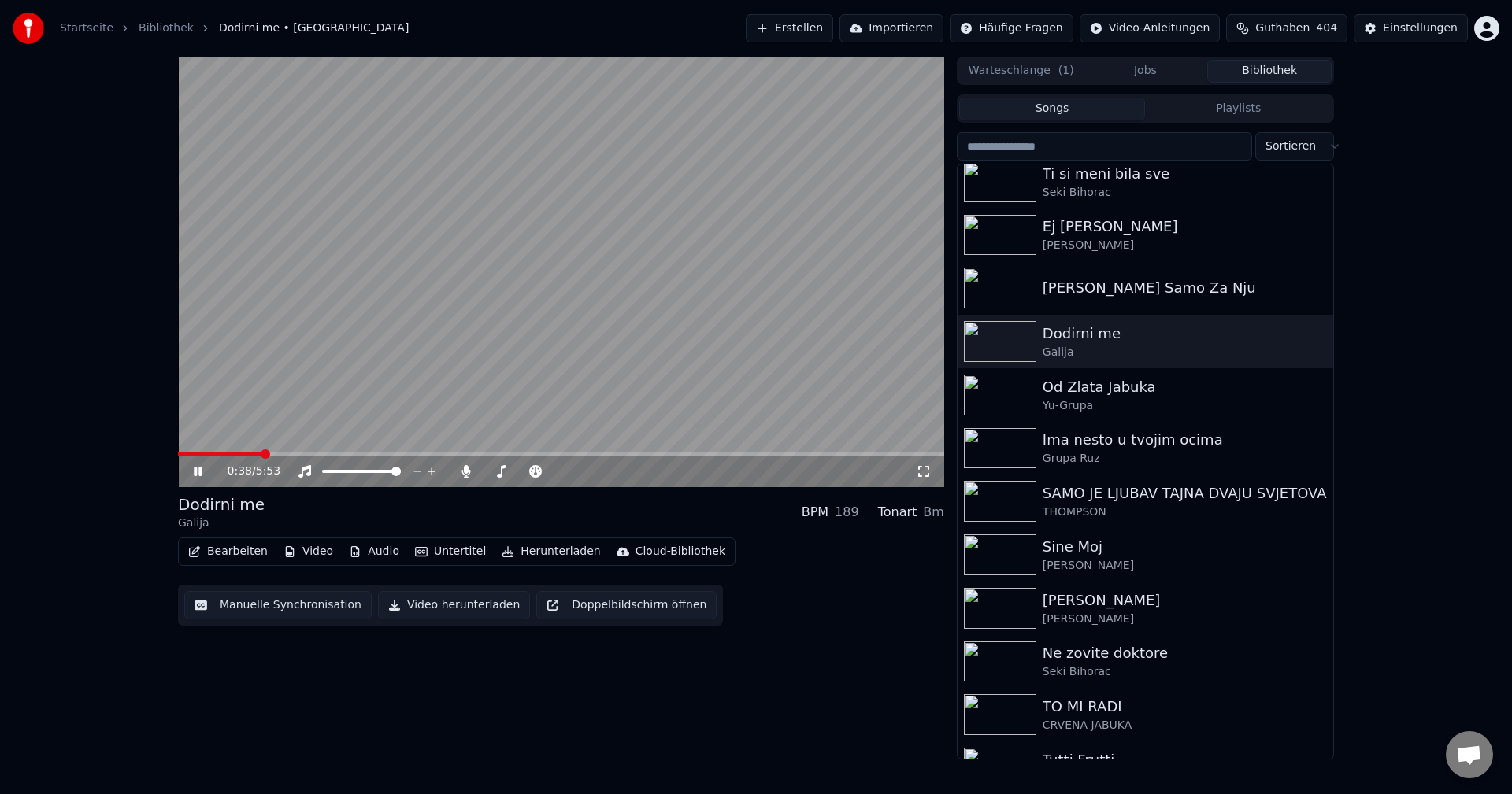
click at [227, 453] on span at bounding box center [219, 453] width 83 height 3
click at [228, 454] on span at bounding box center [203, 453] width 49 height 3
click at [219, 454] on span at bounding box center [358, 453] width 360 height 3
click at [220, 454] on span at bounding box center [200, 453] width 43 height 3
click at [220, 454] on span at bounding box center [352, 453] width 347 height 3
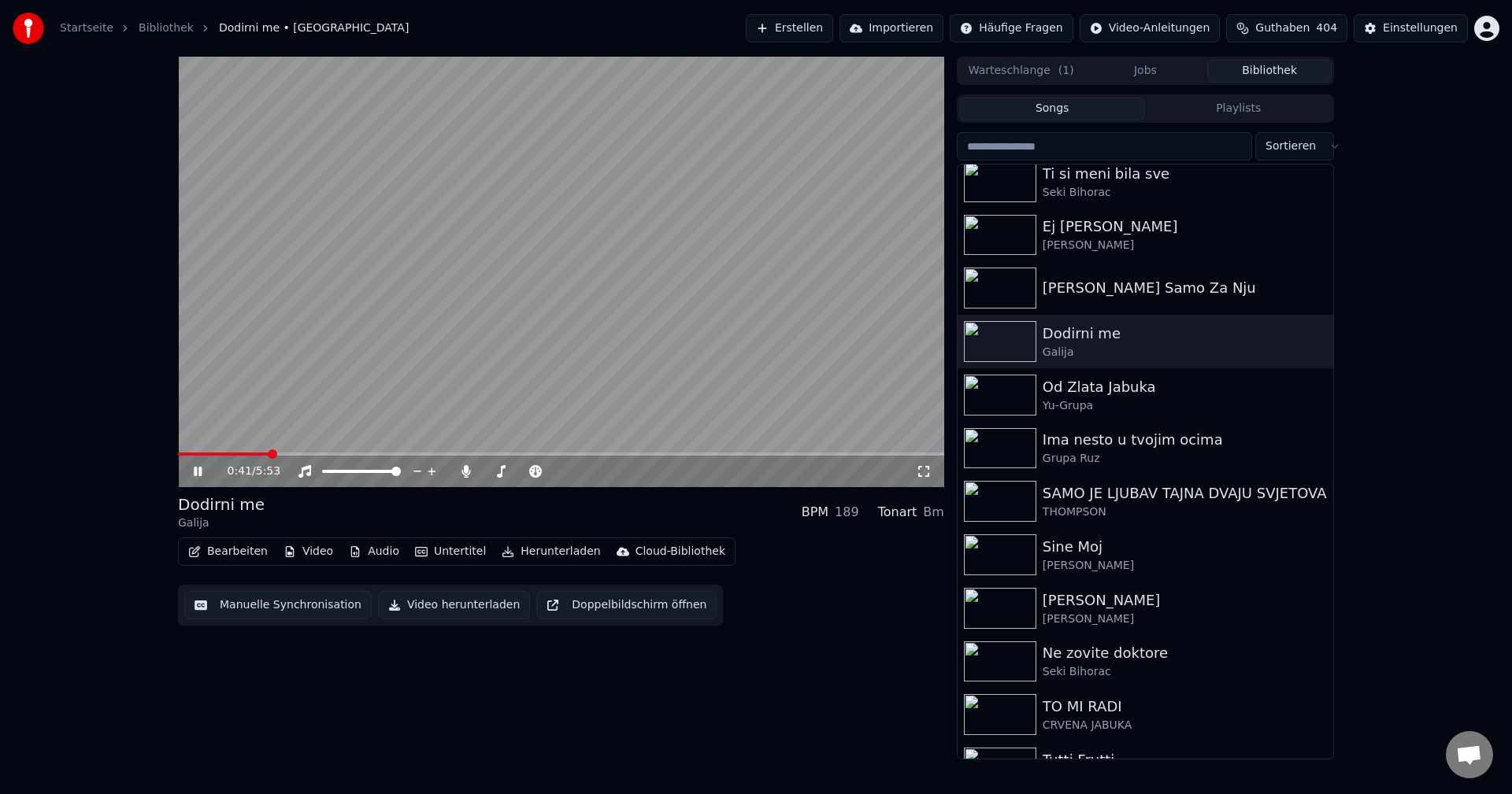
click at [225, 452] on video at bounding box center [561, 272] width 766 height 430
click at [230, 454] on span at bounding box center [204, 453] width 52 height 3
click at [561, 279] on video at bounding box center [561, 272] width 766 height 430
click at [224, 453] on span at bounding box center [337, 453] width 317 height 3
click at [466, 471] on icon at bounding box center [465, 471] width 8 height 12
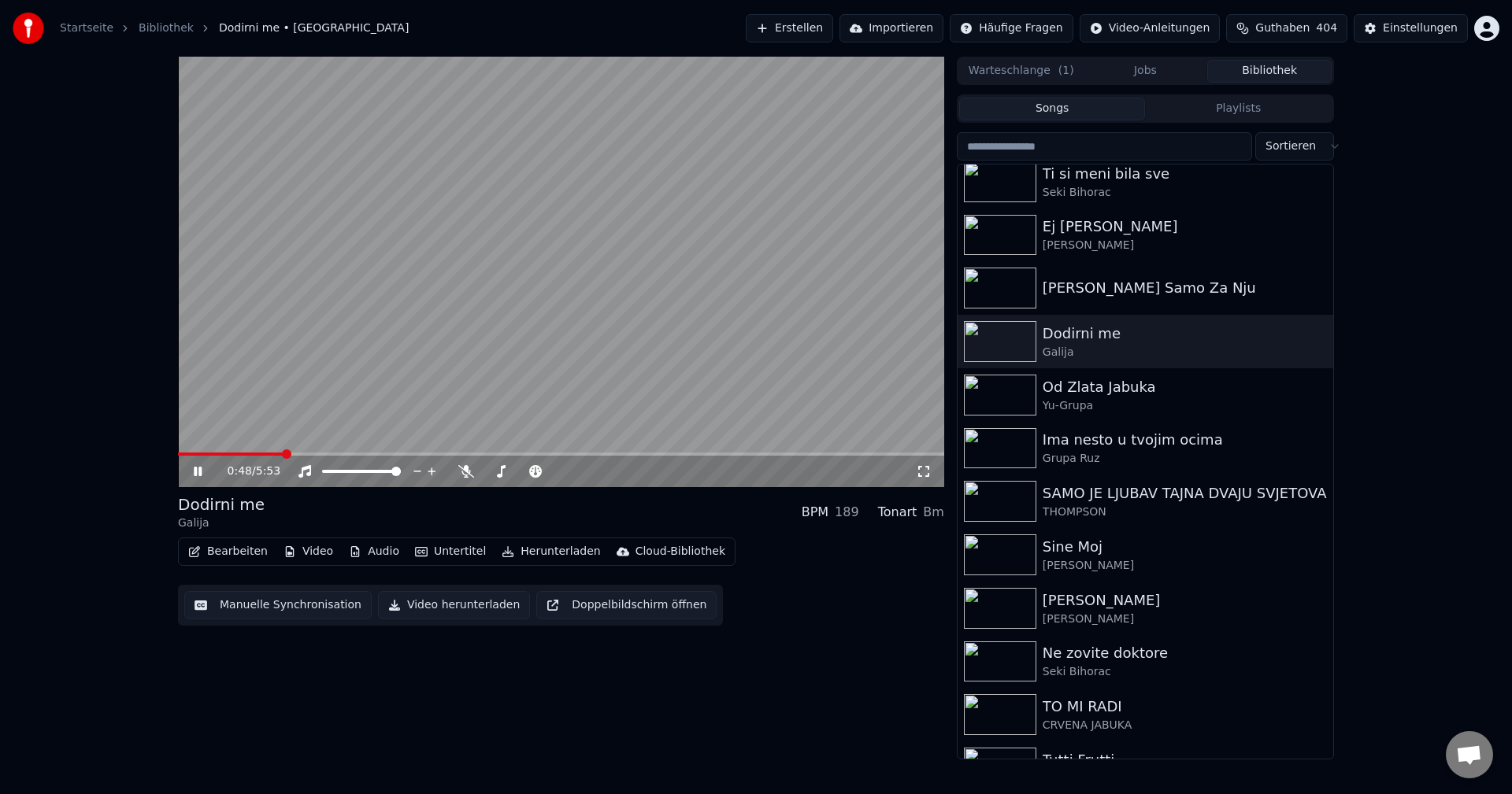
click at [230, 453] on span at bounding box center [231, 453] width 105 height 3
click at [225, 455] on span at bounding box center [202, 453] width 48 height 3
click at [182, 453] on span at bounding box center [180, 453] width 5 height 3
click at [214, 454] on span at bounding box center [561, 453] width 766 height 3
click at [237, 456] on div "0:49 / 5:53" at bounding box center [561, 471] width 766 height 32
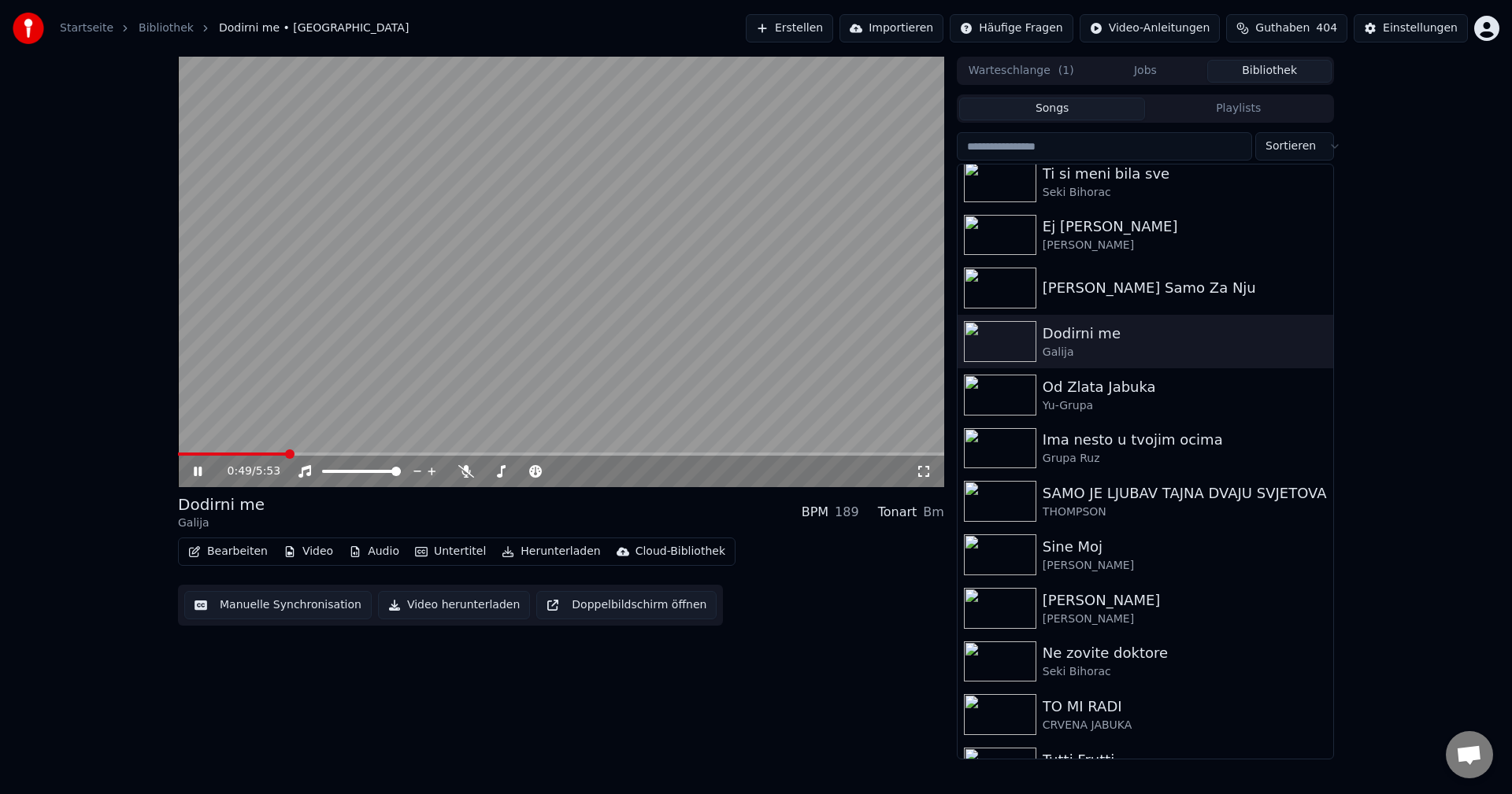
click at [231, 454] on span at bounding box center [232, 453] width 108 height 3
click at [508, 453] on span at bounding box center [343, 453] width 330 height 3
click at [466, 471] on icon at bounding box center [466, 471] width 16 height 12
click at [215, 454] on span at bounding box center [197, 453] width 37 height 3
click at [460, 474] on icon at bounding box center [466, 471] width 16 height 12
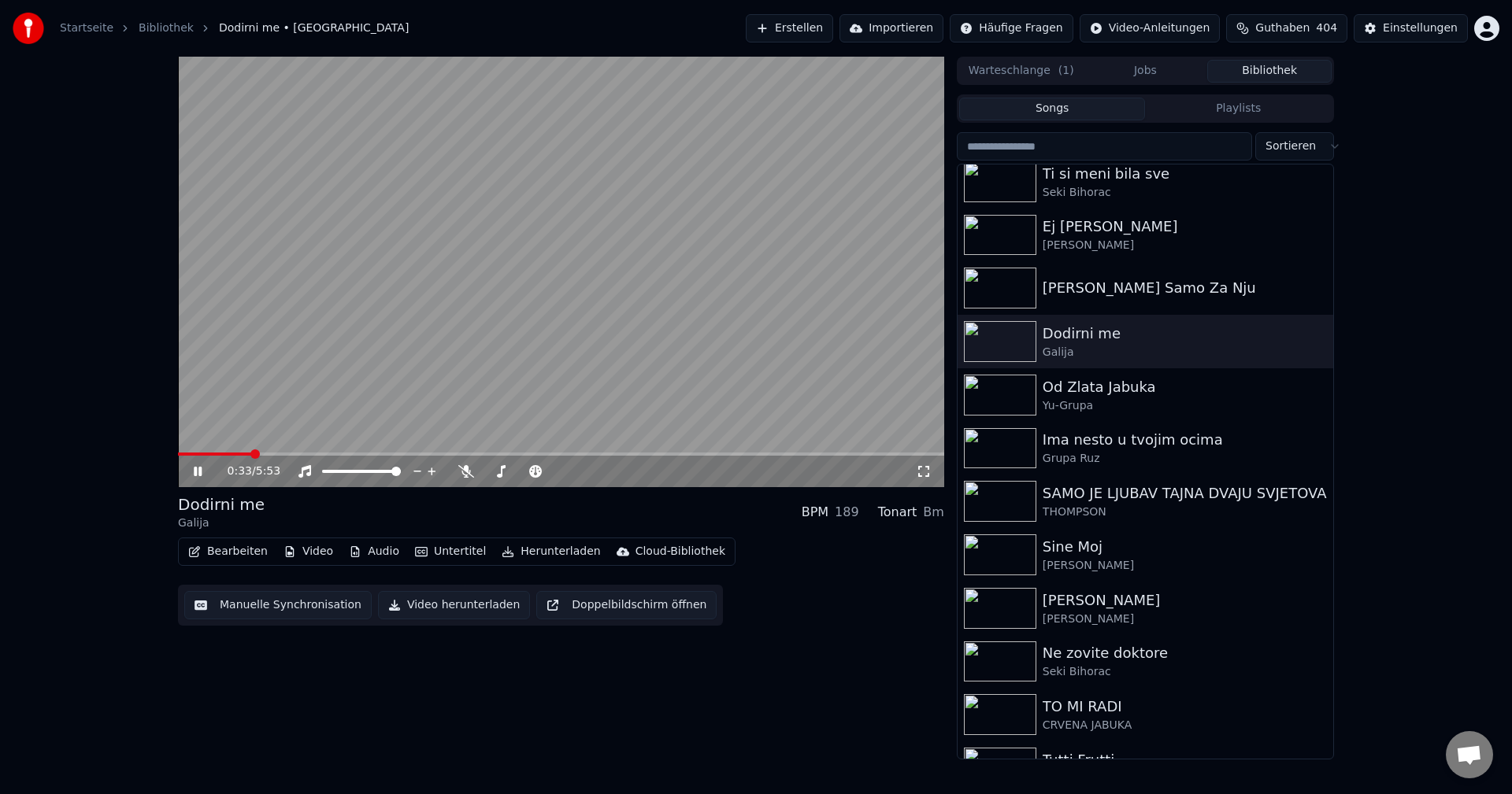
click at [223, 454] on span at bounding box center [215, 453] width 73 height 3
click at [206, 454] on span at bounding box center [330, 453] width 304 height 3
click at [184, 453] on span at bounding box center [181, 453] width 7 height 3
click at [519, 341] on video at bounding box center [561, 272] width 766 height 430
click at [213, 455] on span at bounding box center [195, 453] width 35 height 3
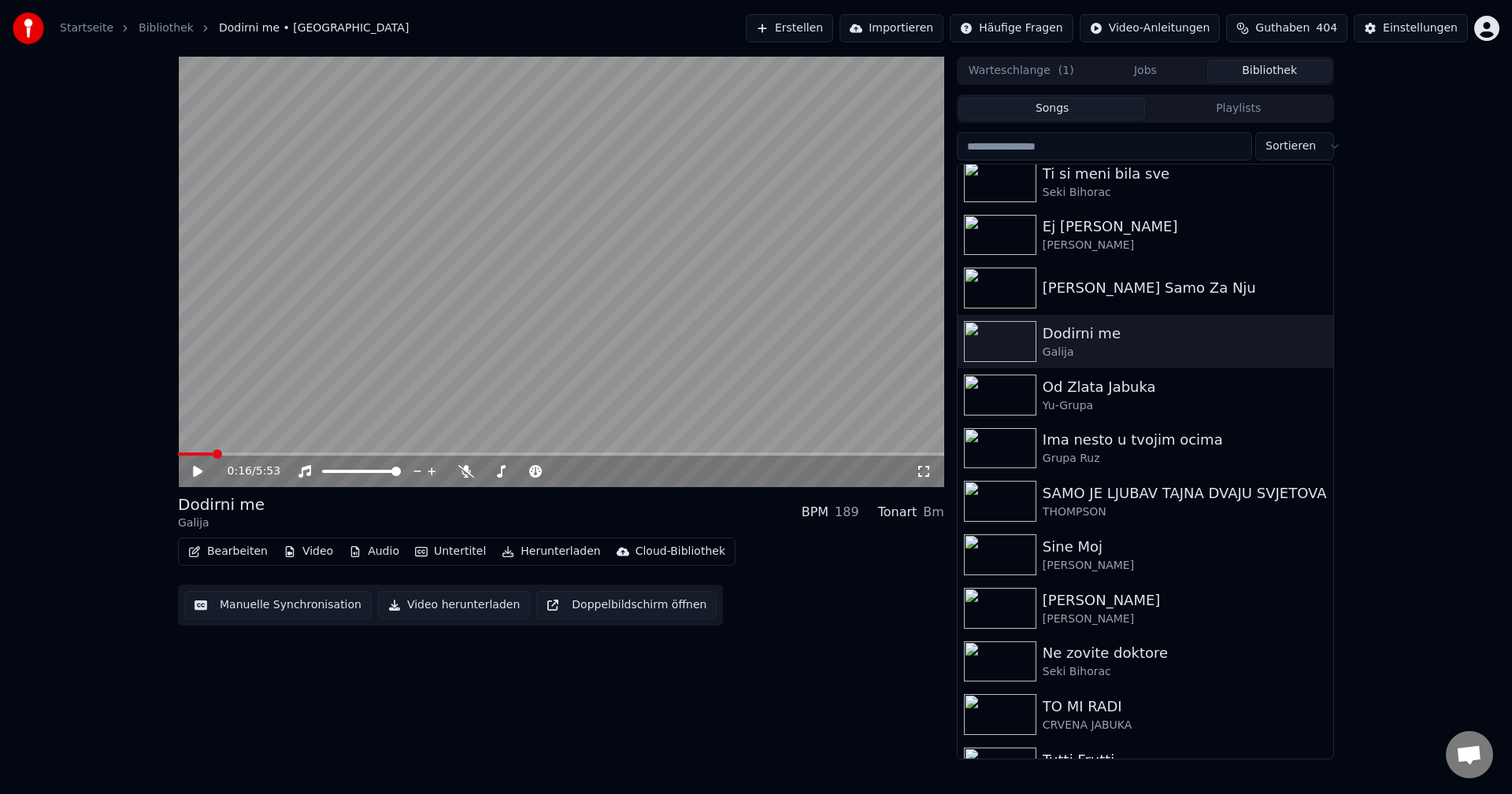
click at [610, 354] on video at bounding box center [561, 272] width 766 height 430
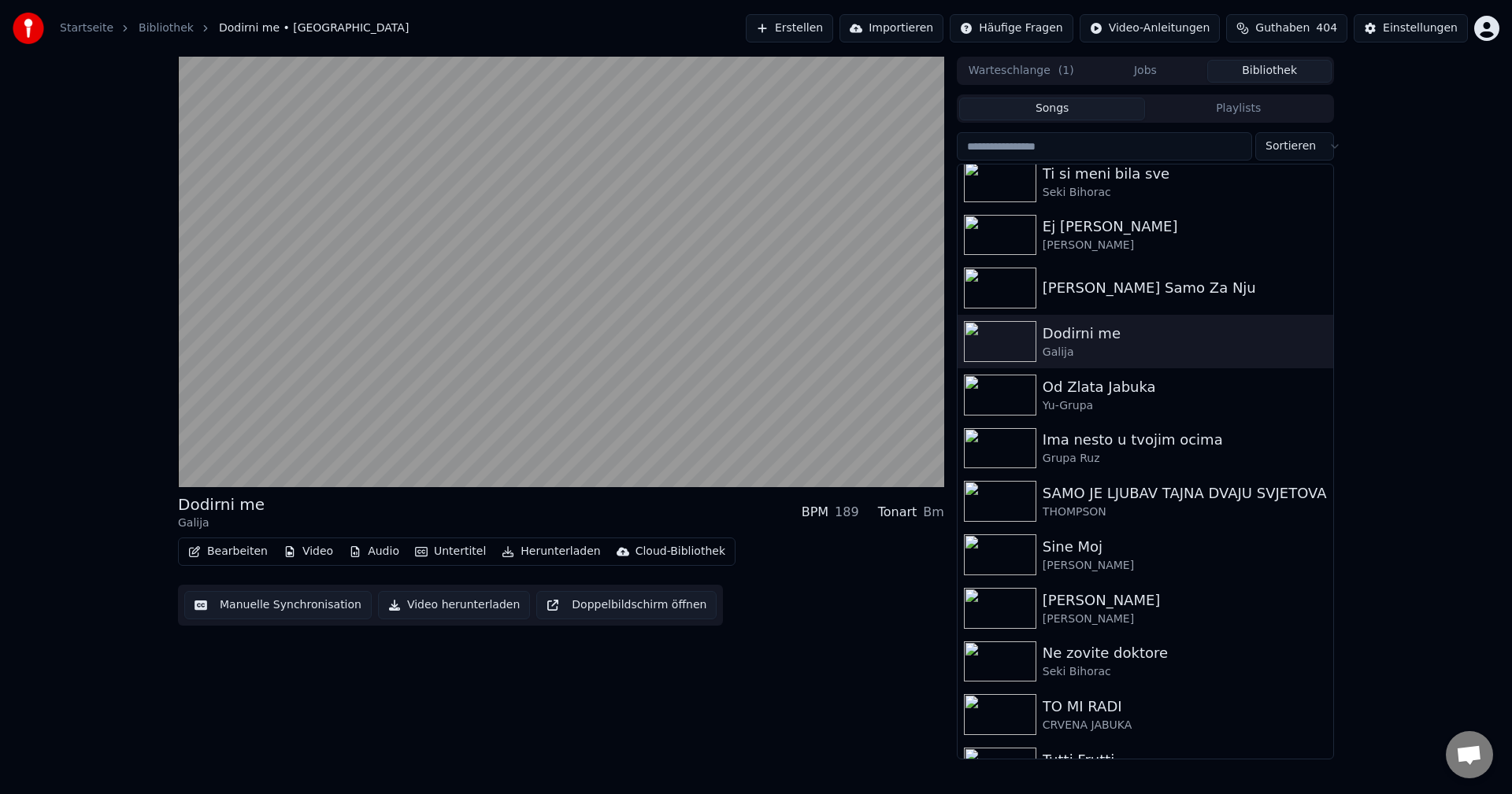
click at [610, 354] on video at bounding box center [561, 272] width 766 height 430
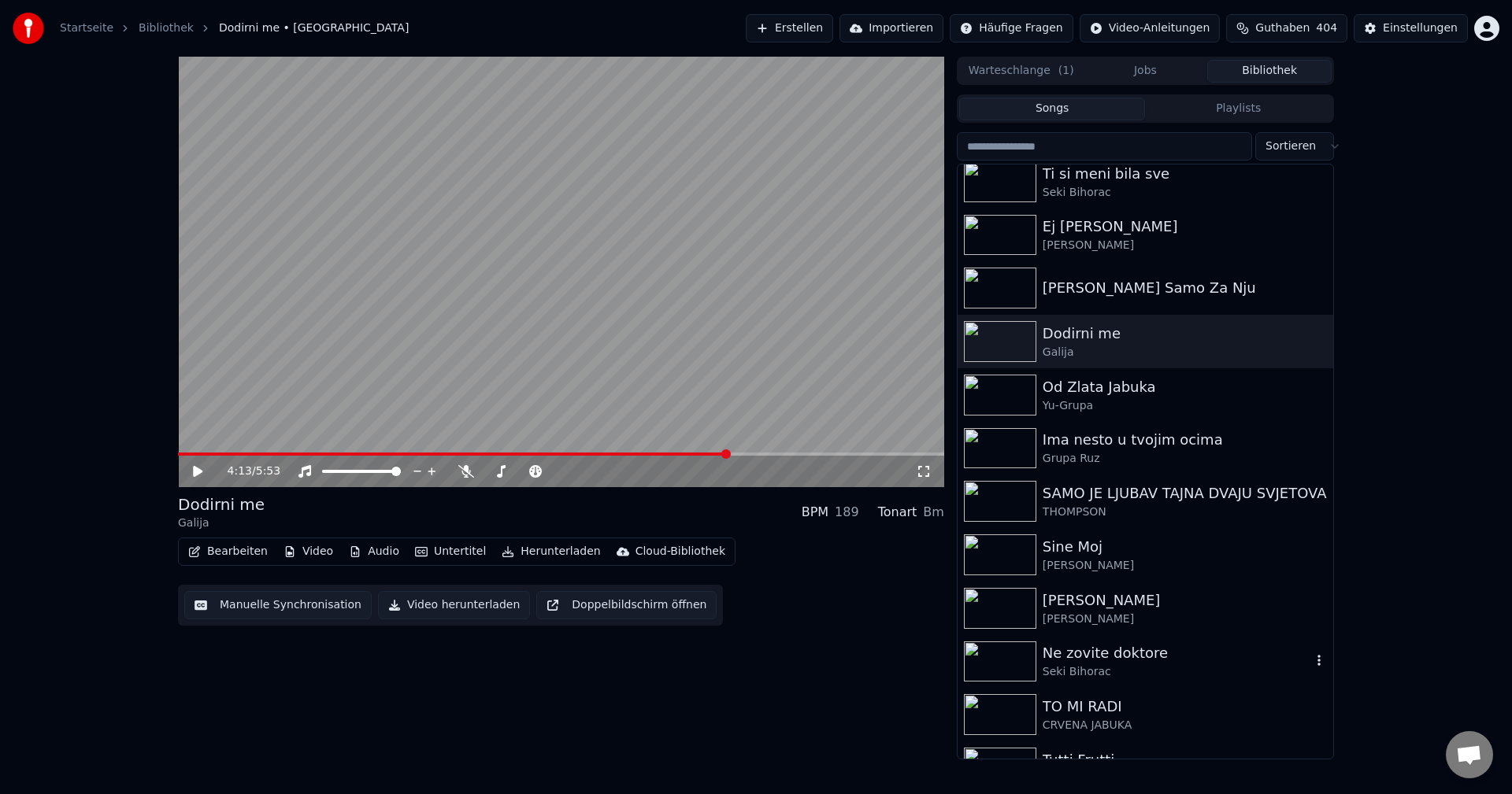
scroll to position [1024, 0]
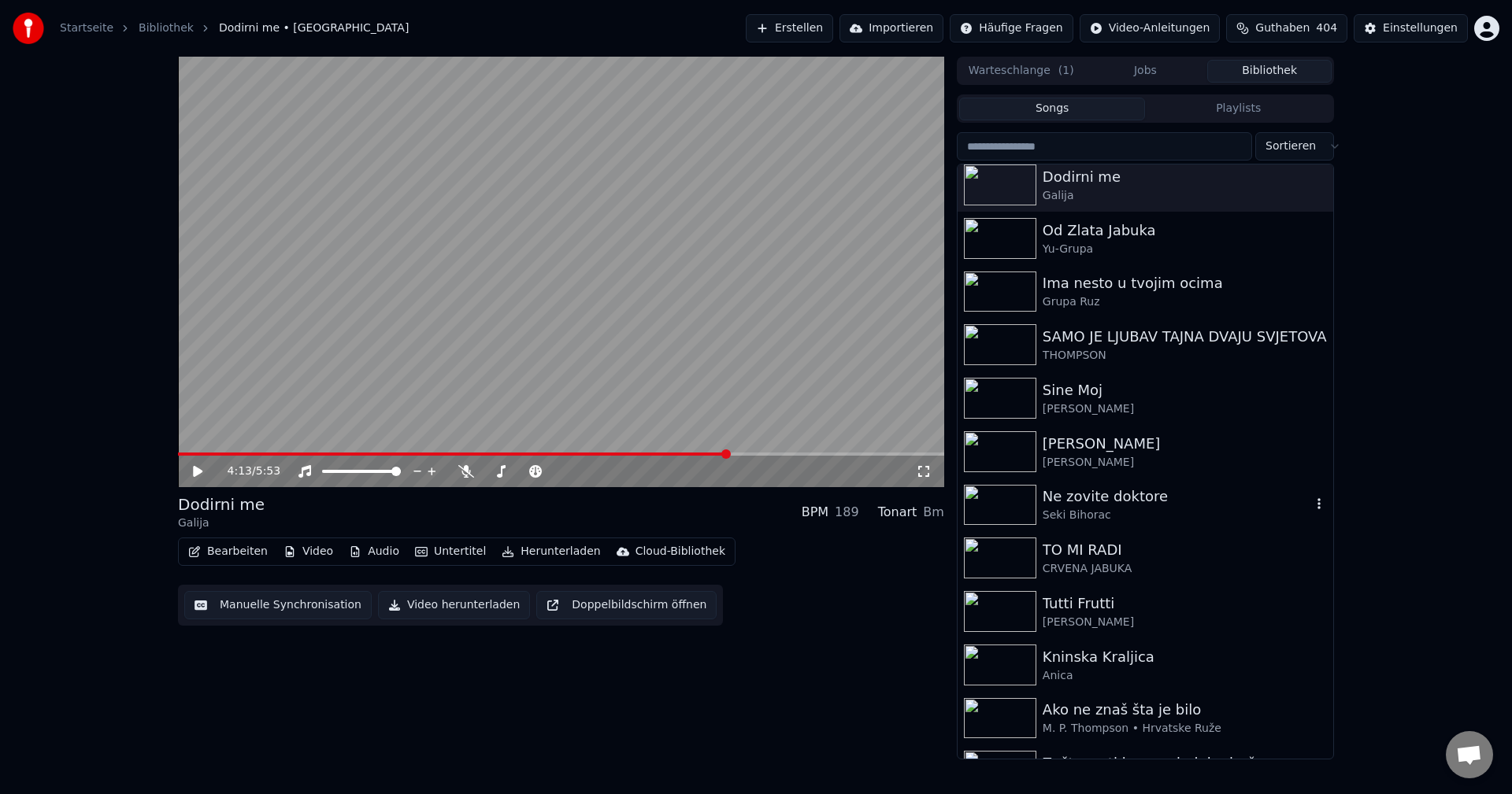
click at [986, 495] on img at bounding box center [1001, 506] width 73 height 41
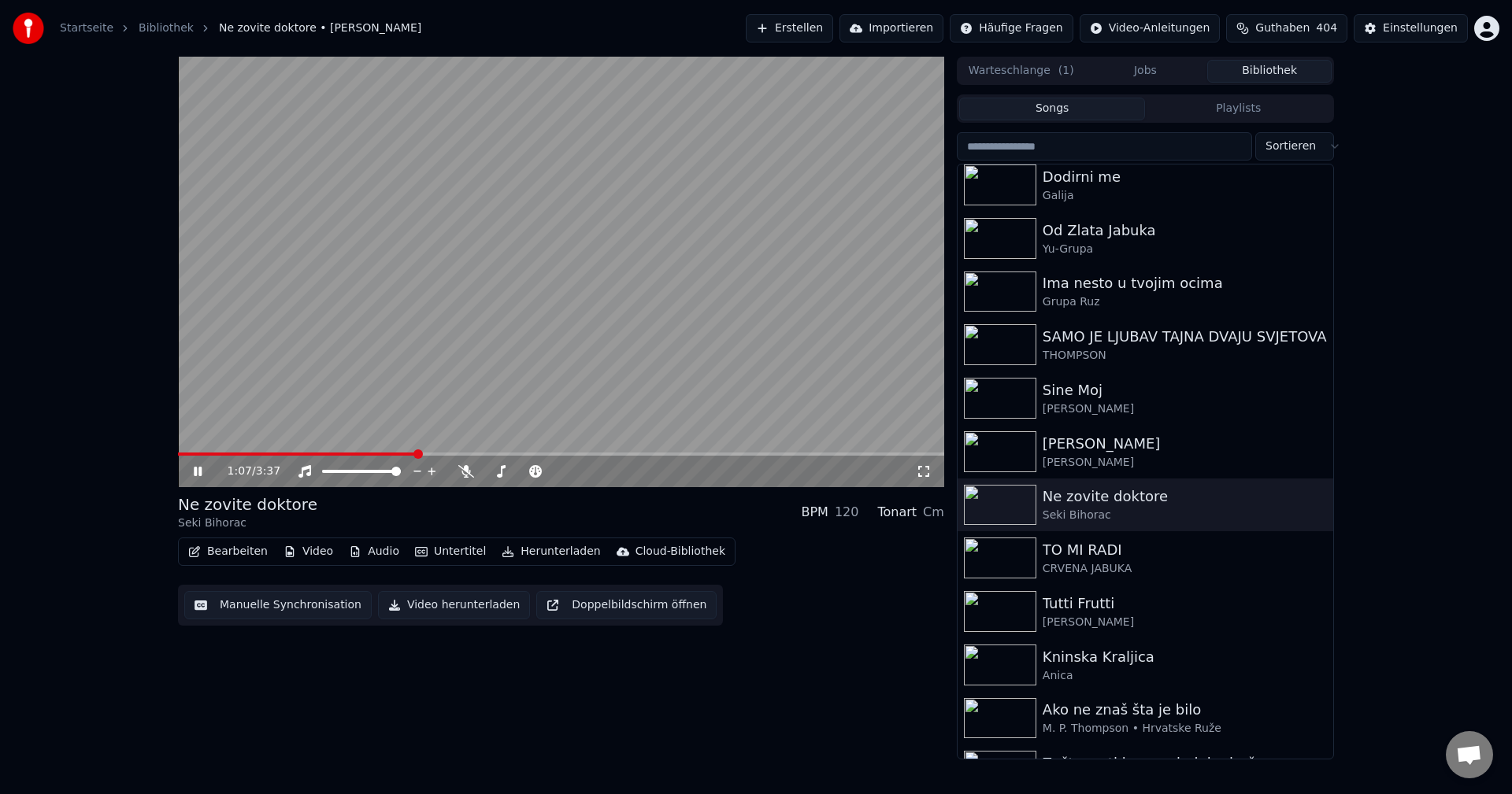
click at [209, 457] on div "1:07 / 3:37" at bounding box center [561, 471] width 766 height 32
click at [215, 455] on span at bounding box center [299, 453] width 242 height 3
click at [981, 549] on img at bounding box center [1001, 558] width 73 height 41
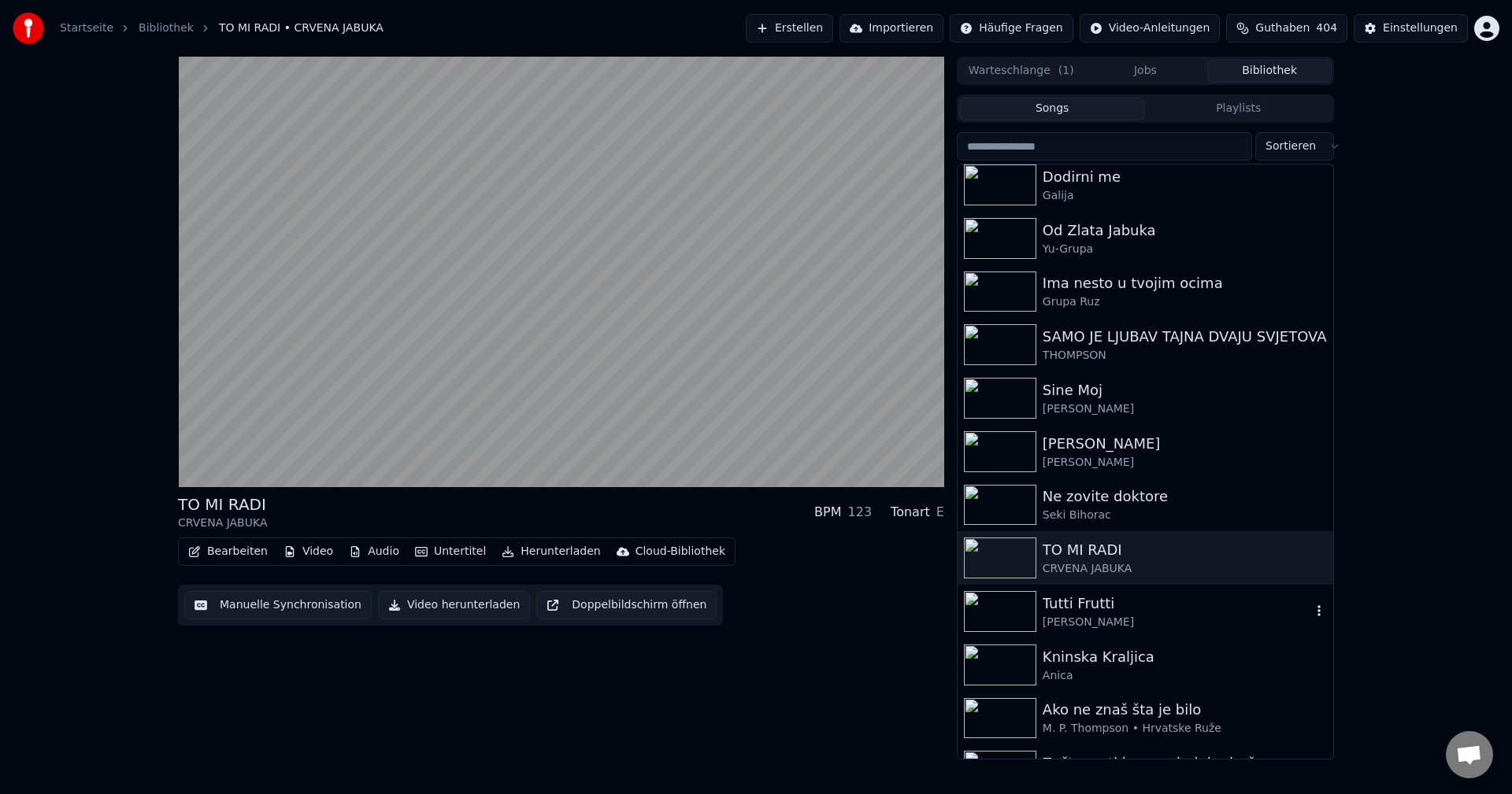
click at [1009, 620] on img at bounding box center [1001, 612] width 73 height 41
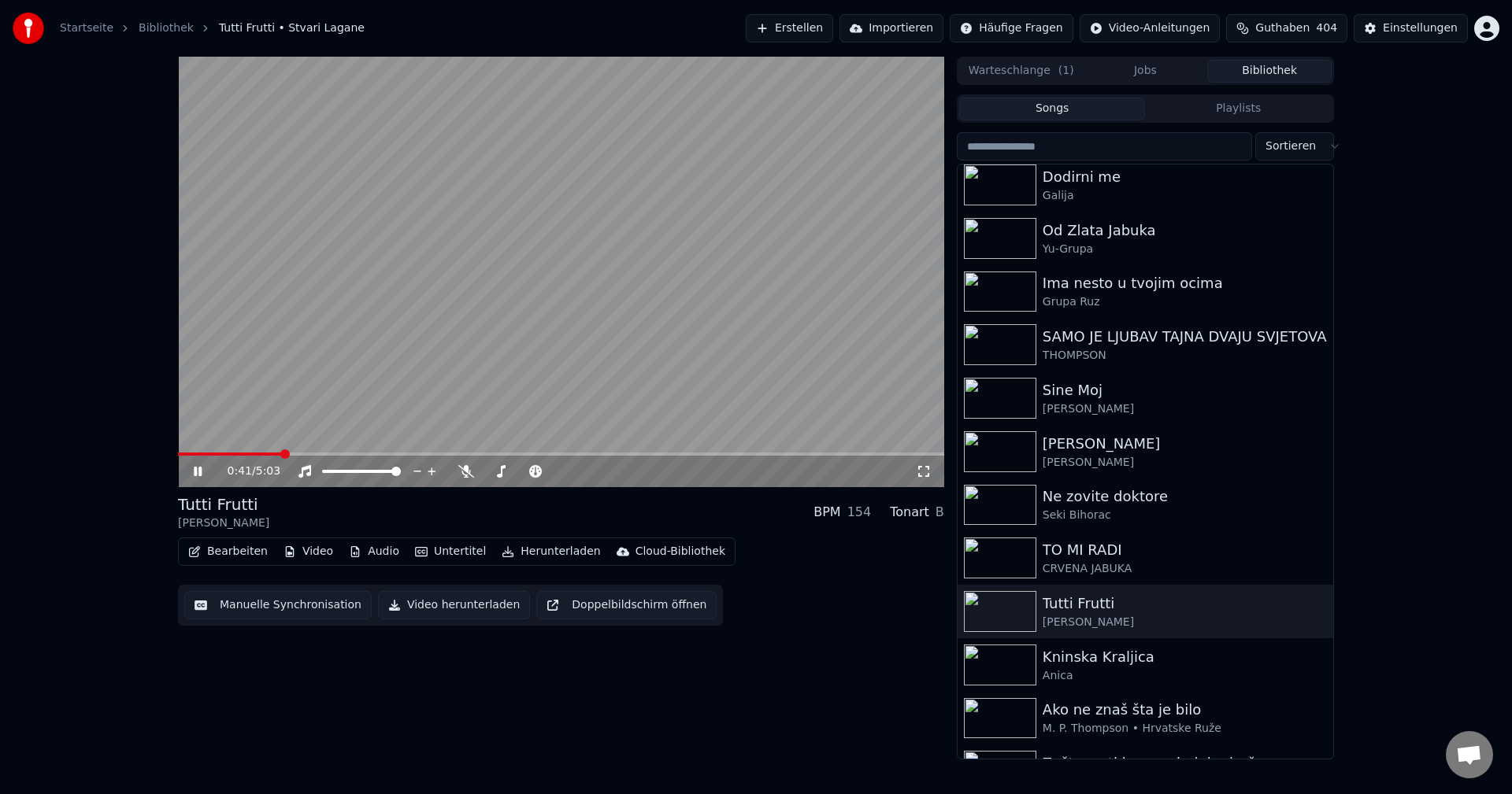
click at [231, 455] on span at bounding box center [230, 453] width 104 height 3
click at [536, 455] on span at bounding box center [561, 453] width 766 height 3
click at [571, 456] on div "2:22 / 5:03" at bounding box center [561, 471] width 766 height 32
click at [573, 453] on span at bounding box center [561, 453] width 766 height 3
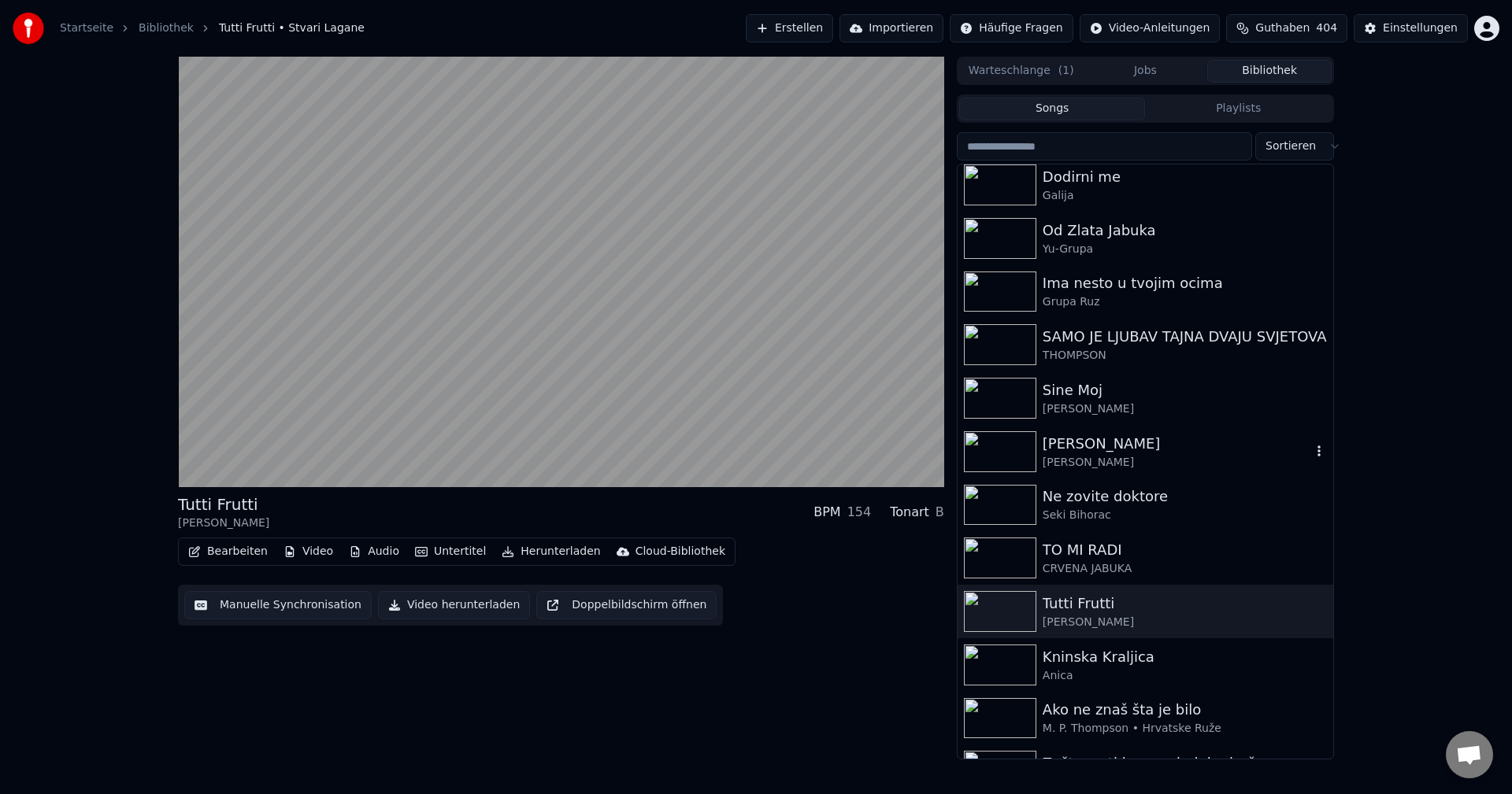
click at [1010, 447] on img at bounding box center [1001, 452] width 73 height 41
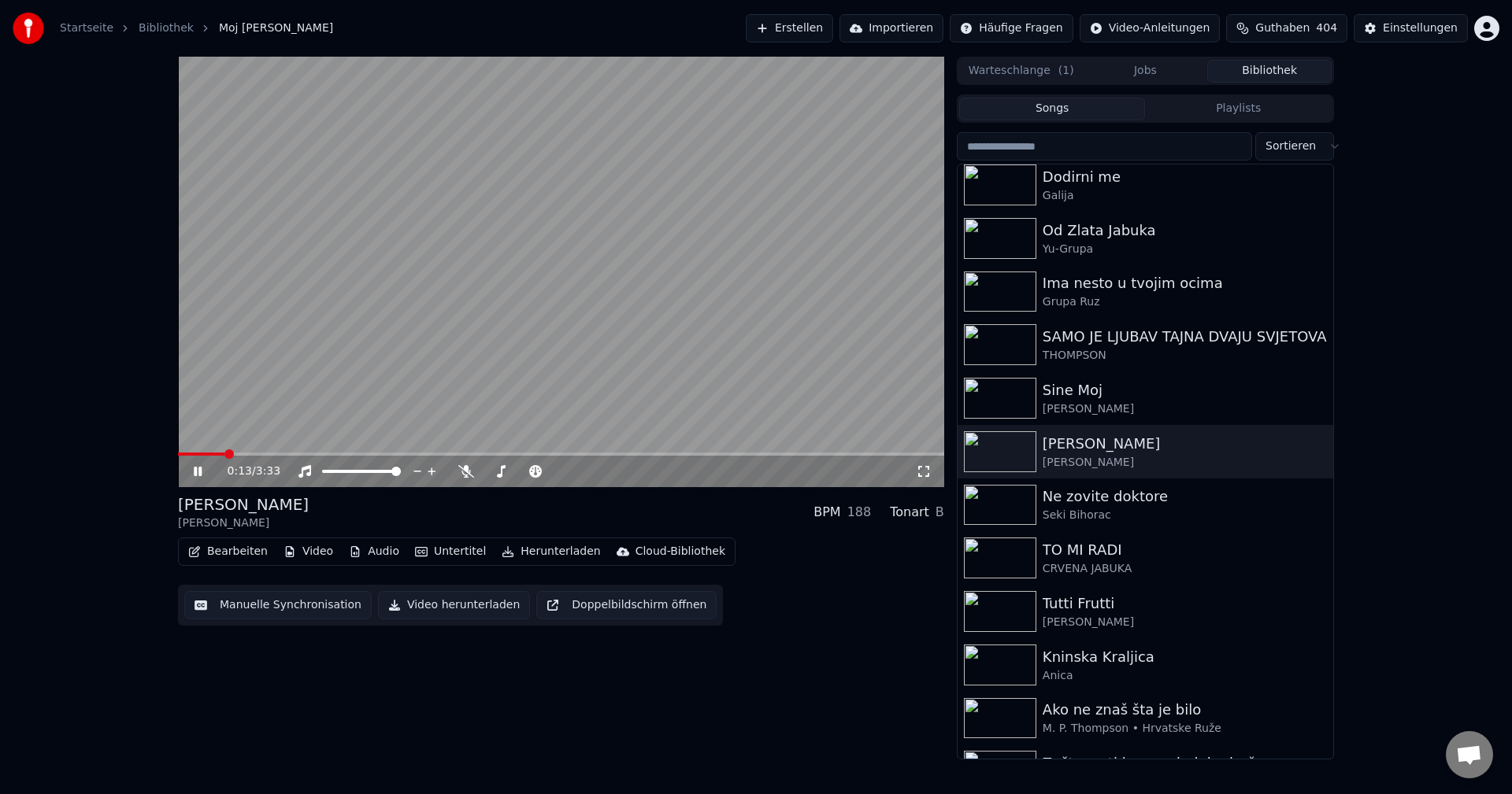
click at [226, 453] on span at bounding box center [561, 453] width 766 height 3
click at [256, 453] on span at bounding box center [561, 453] width 766 height 3
click at [455, 453] on span at bounding box center [342, 453] width 328 height 3
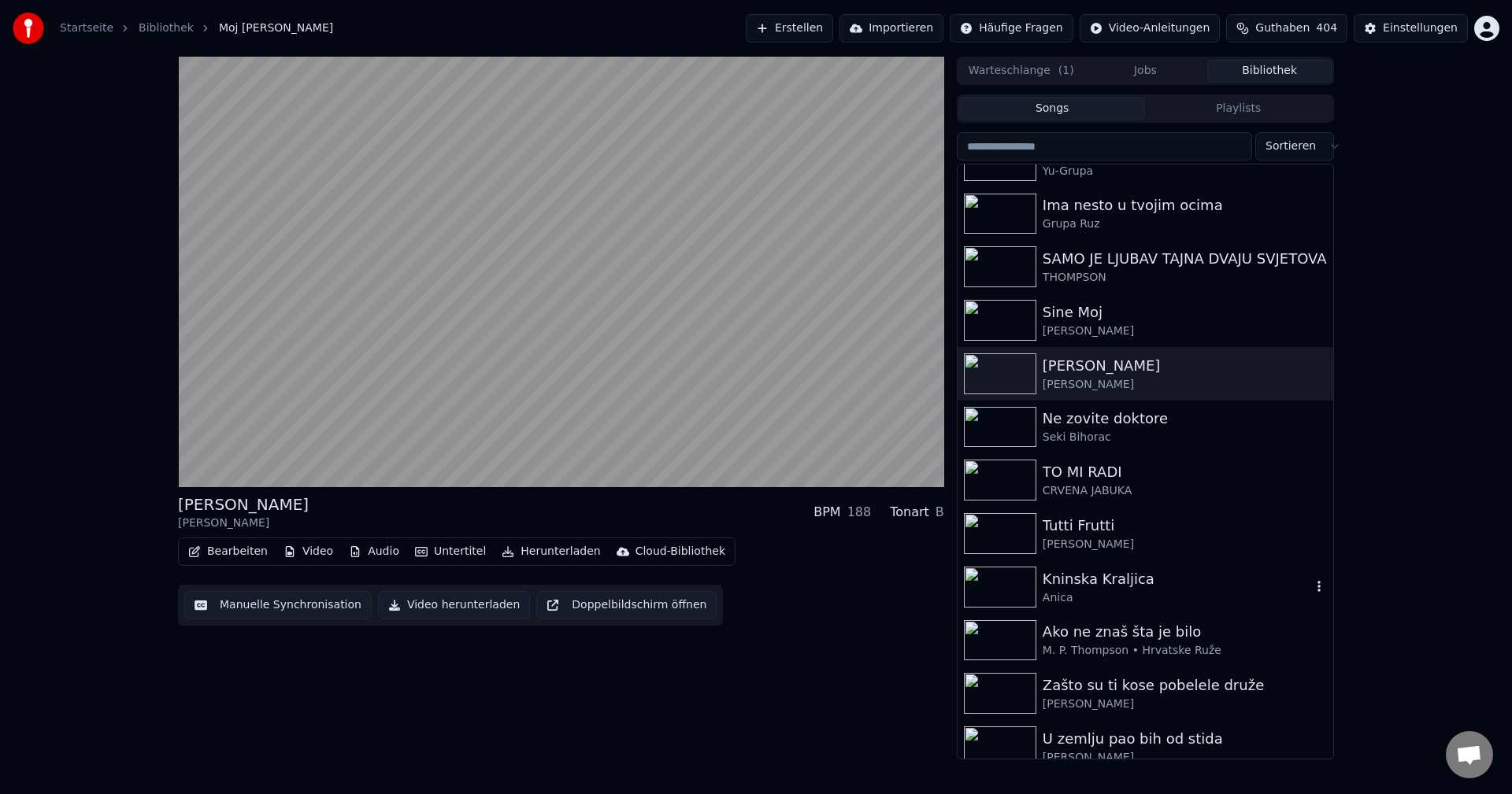
scroll to position [1181, 0]
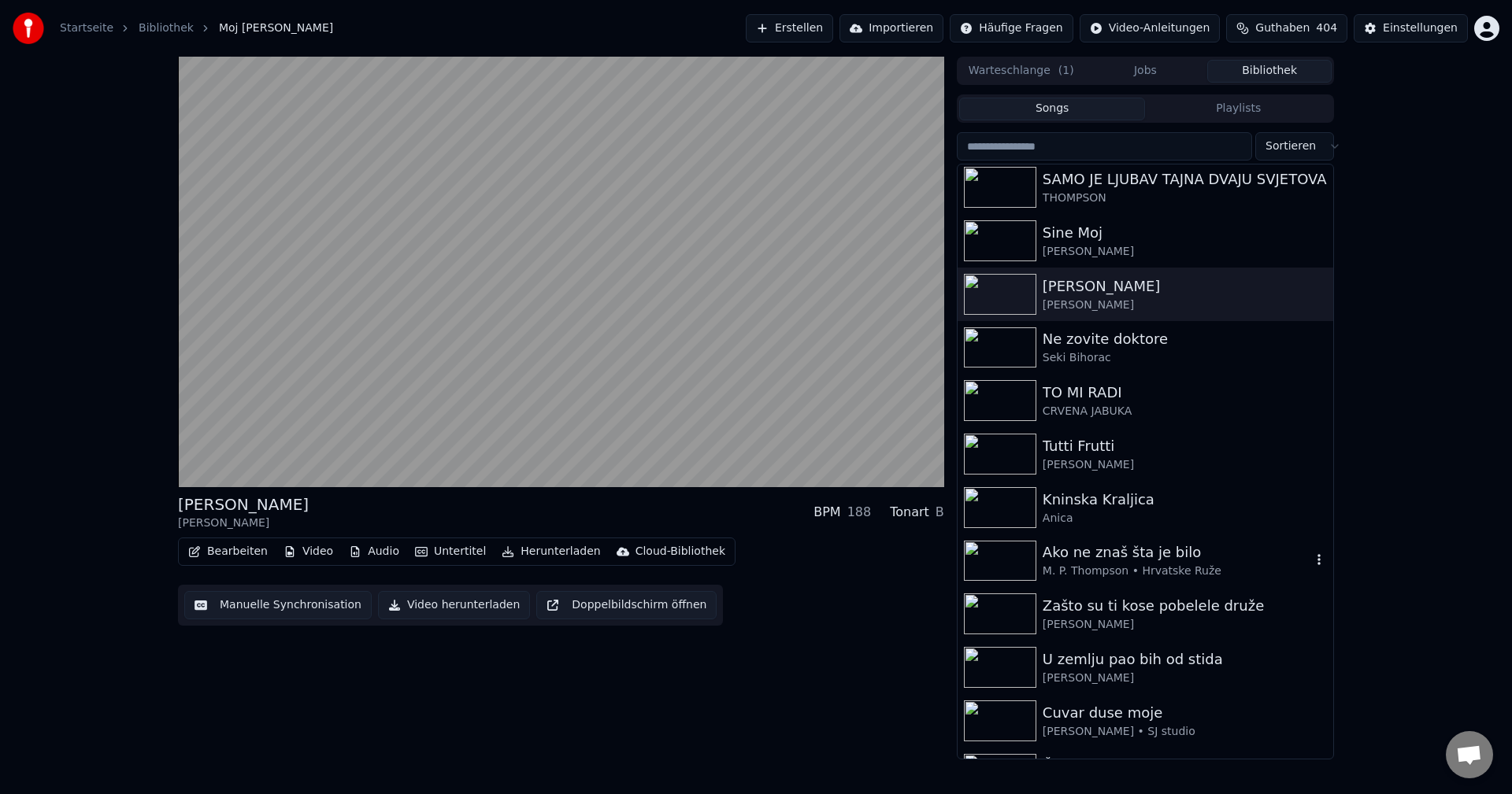
click at [997, 556] on img at bounding box center [1001, 562] width 73 height 41
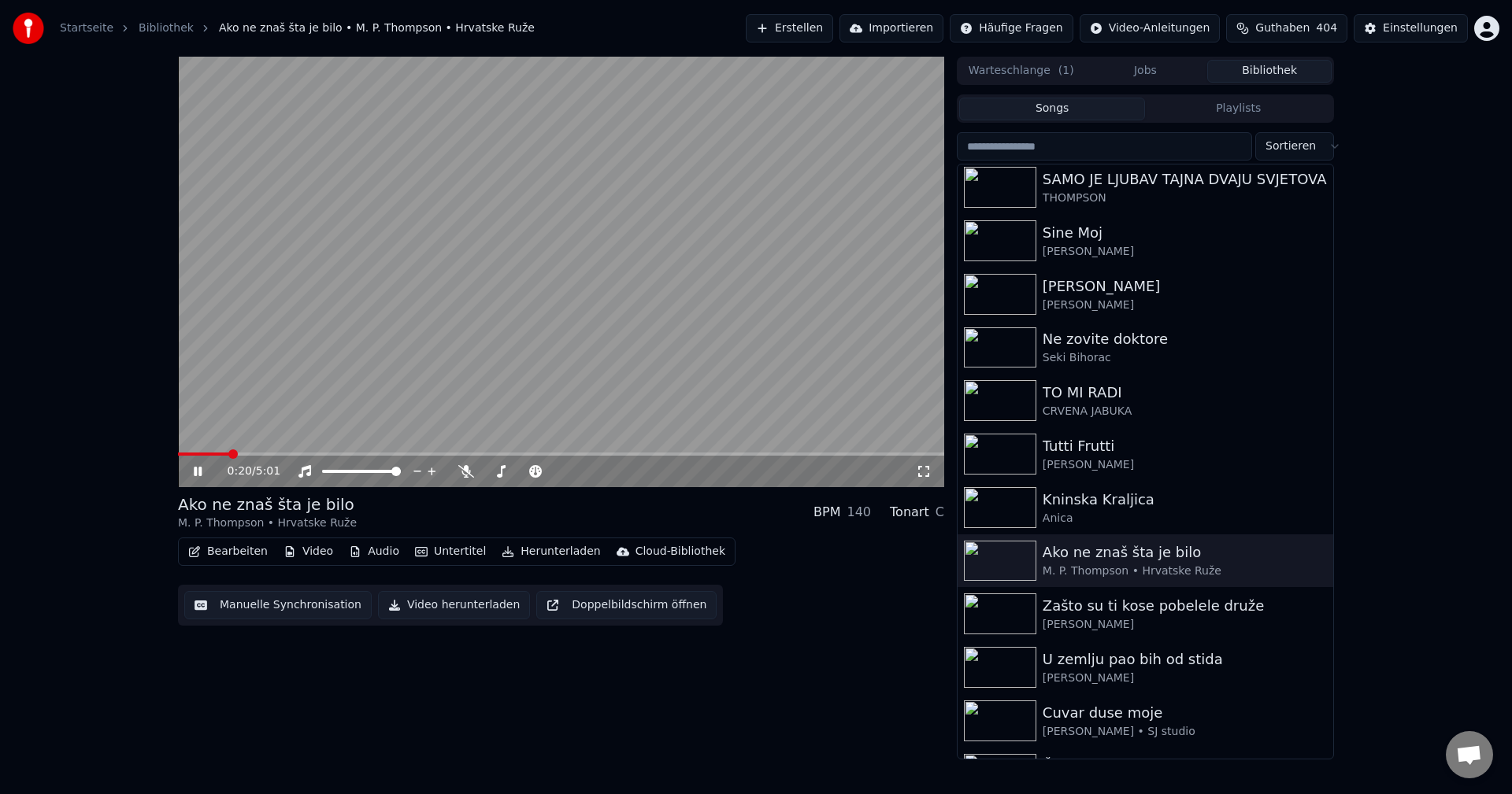
click at [230, 455] on span at bounding box center [203, 453] width 51 height 3
click at [224, 453] on span at bounding box center [201, 453] width 46 height 3
